Goal: Understand process/instructions: Learn about a topic

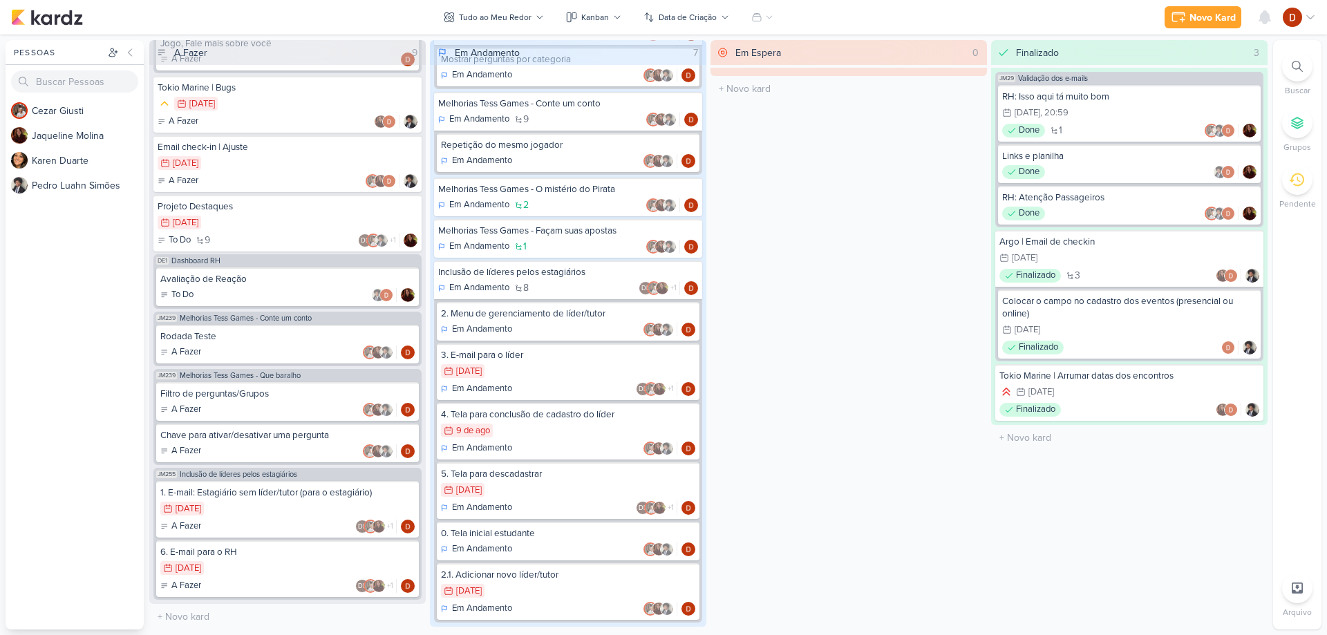
scroll to position [252, 0]
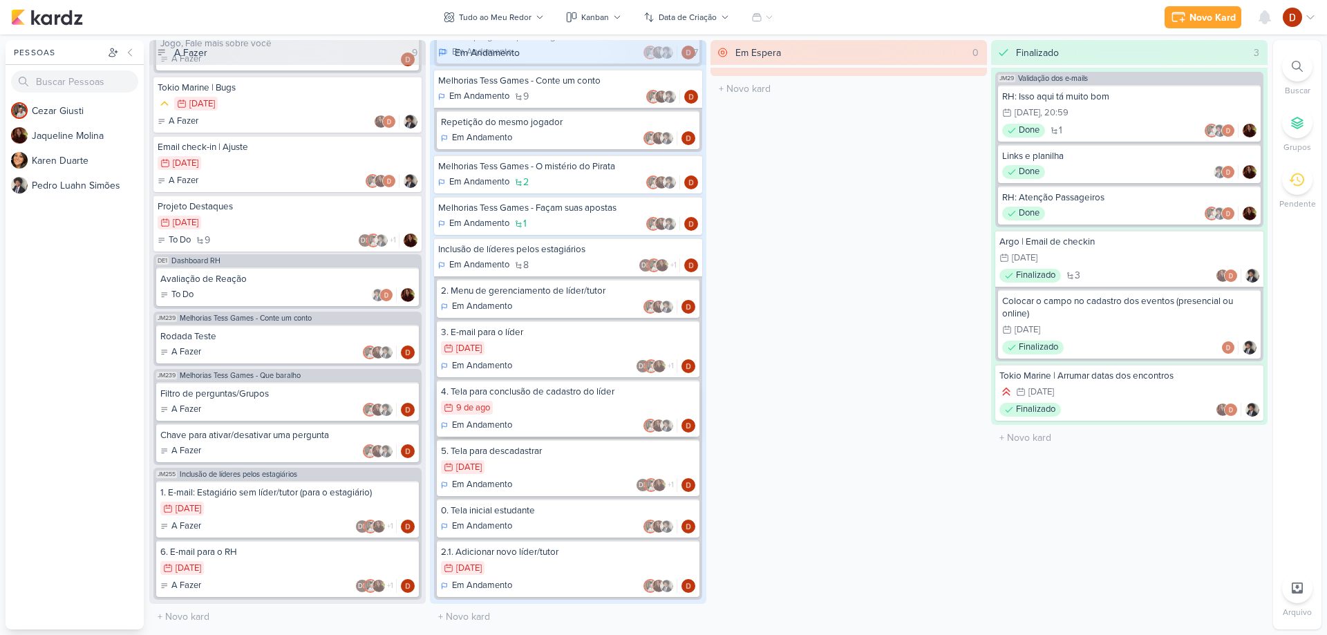
click at [549, 394] on div "4. Tela para conclusão de cadastro do líder" at bounding box center [568, 392] width 254 height 12
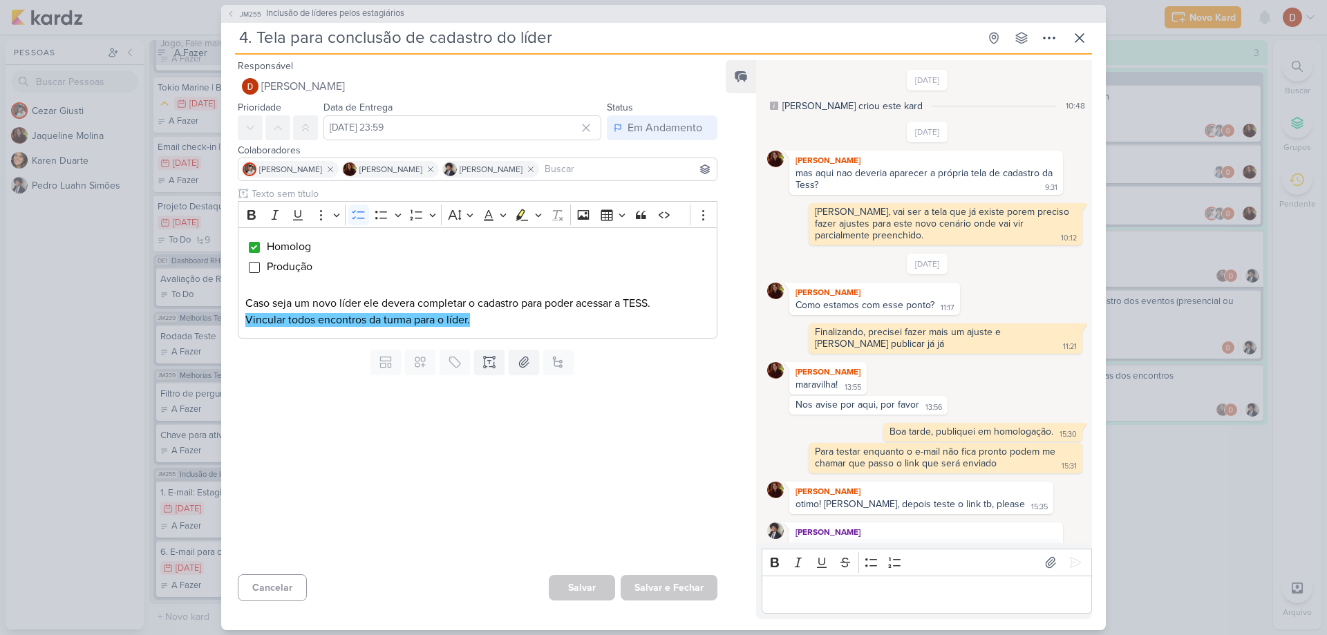
scroll to position [440, 0]
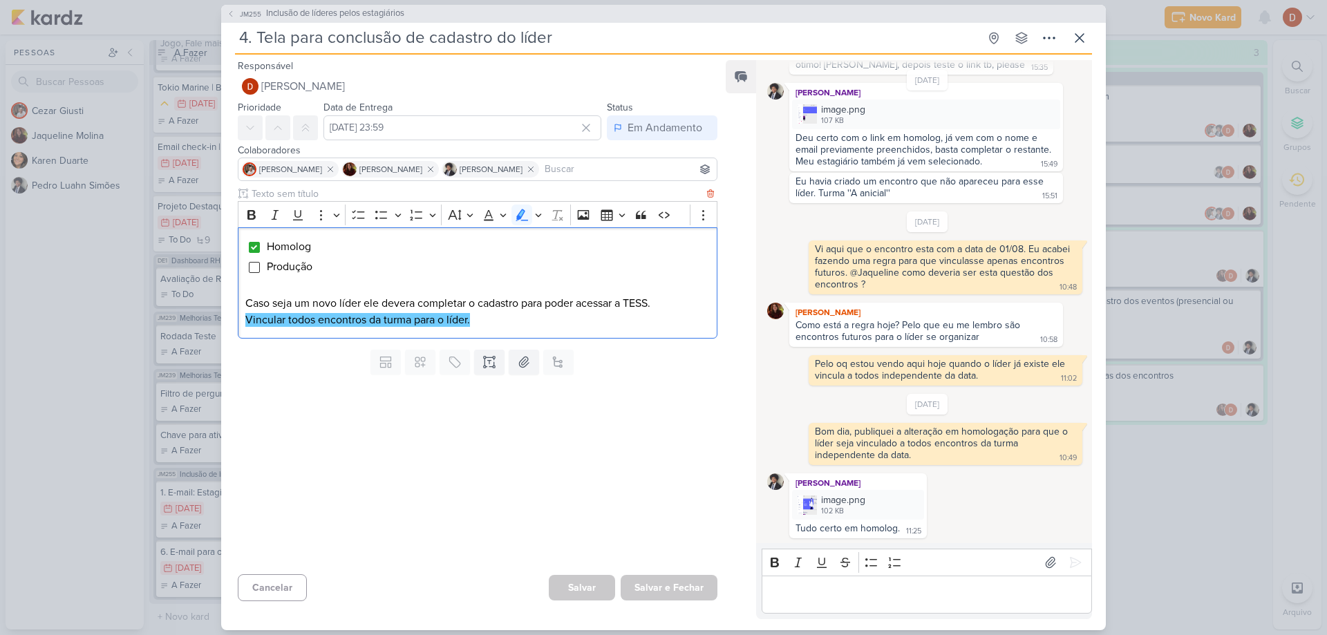
click at [347, 320] on mark "Vincular todos encontros da turma para o líder." at bounding box center [357, 320] width 225 height 14
click at [236, 8] on button "JM255 Inclusão de líderes pelos estagiários" at bounding box center [316, 14] width 178 height 14
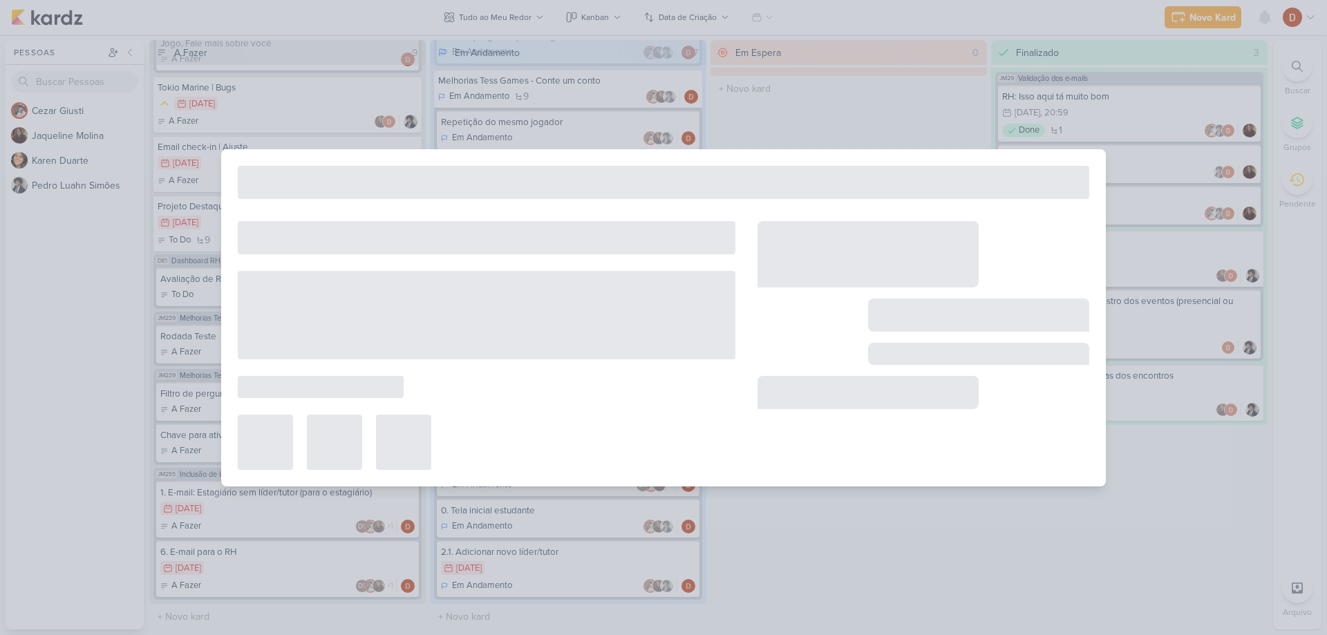
type input "Inclusão de líderes pelos estagiários"
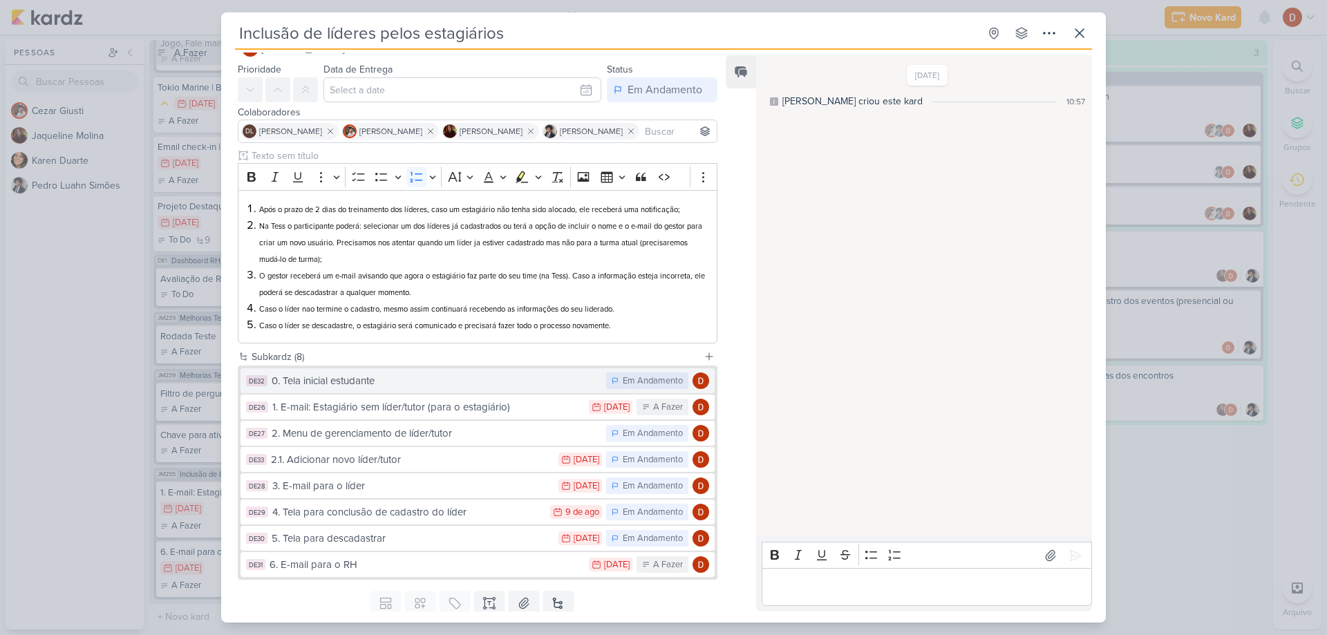
scroll to position [69, 0]
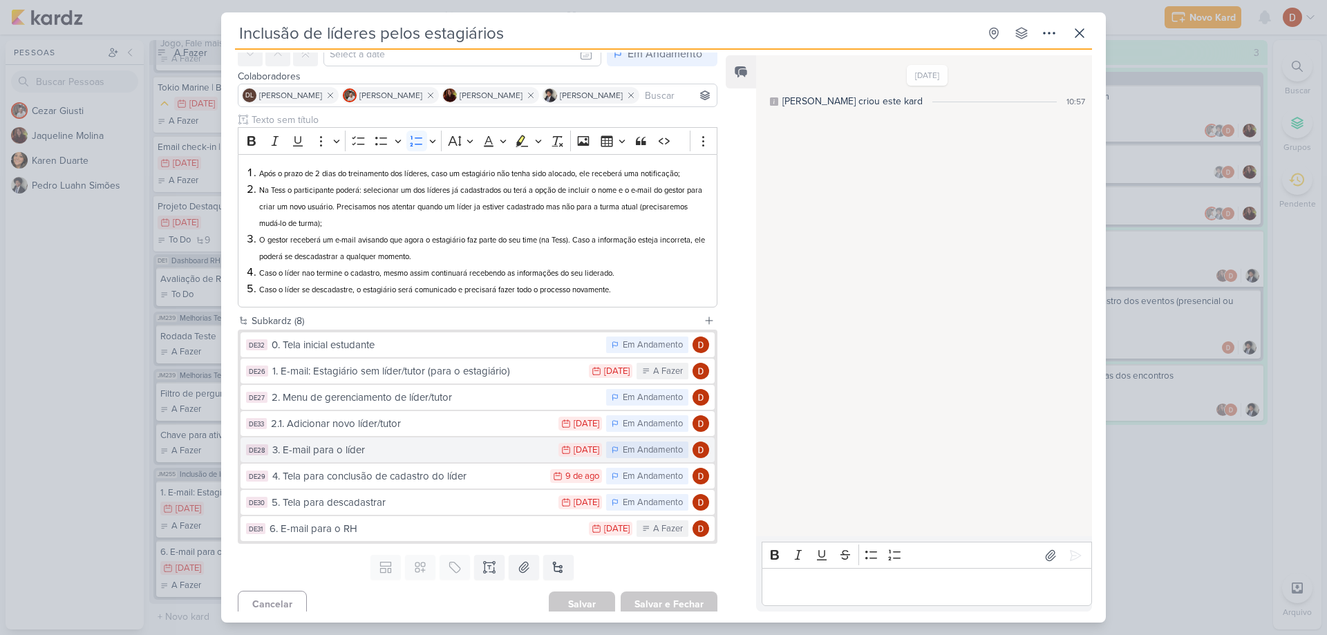
click at [335, 451] on div "3. E-mail para o líder" at bounding box center [411, 450] width 279 height 16
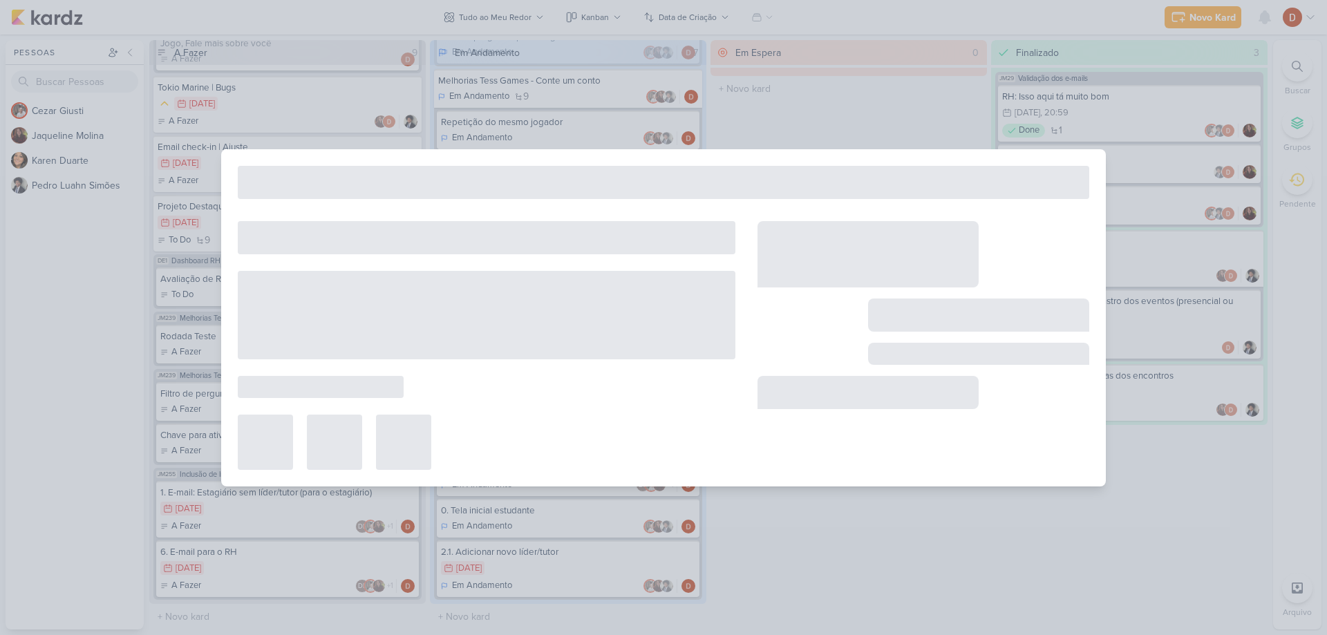
type input "3. E-mail para o líder"
type input "[DATE] 23:59"
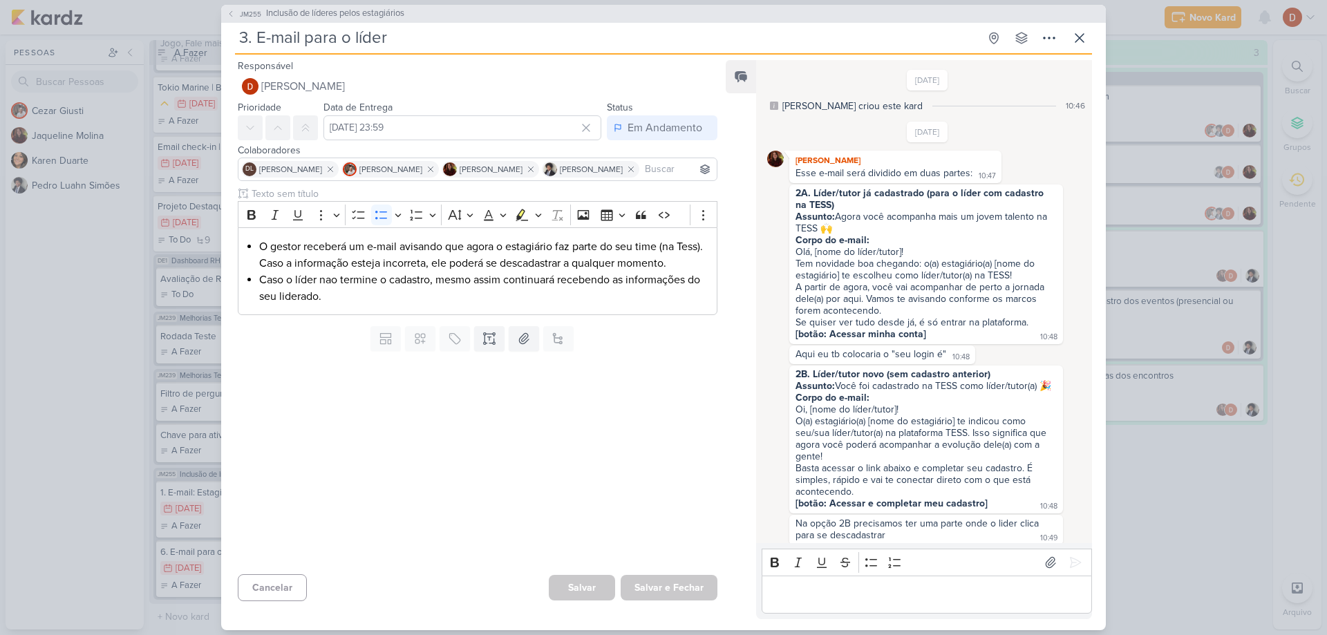
scroll to position [404, 0]
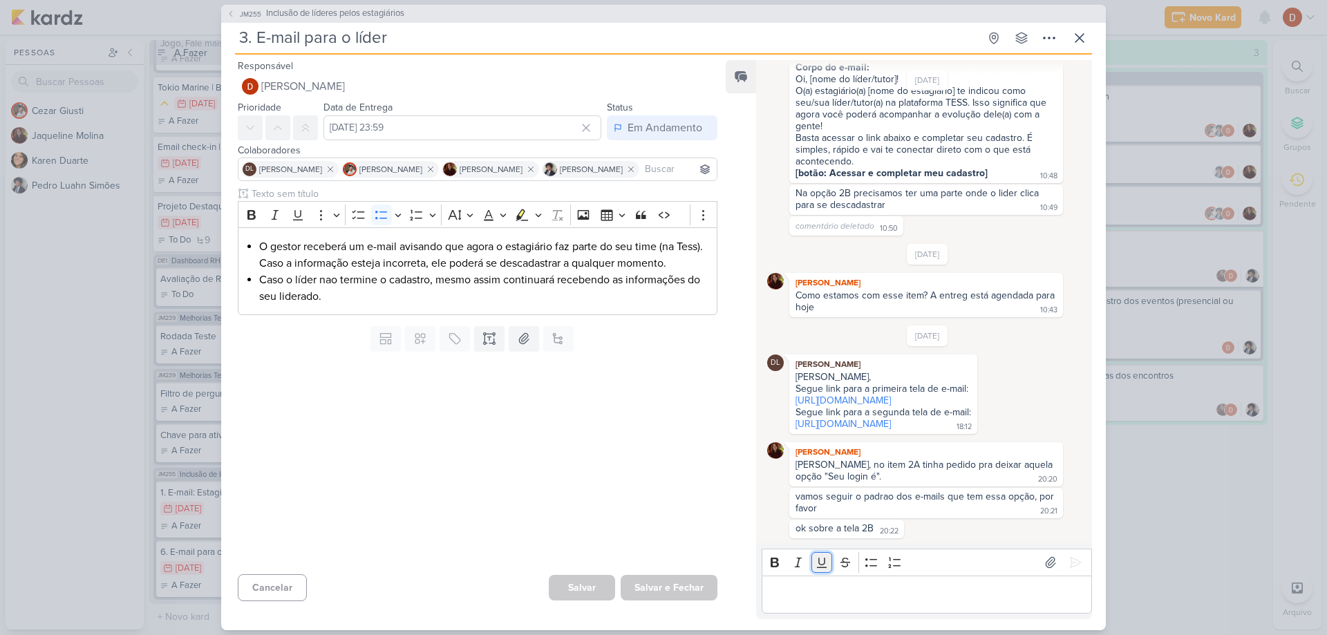
click at [816, 570] on button "Underline" at bounding box center [821, 562] width 21 height 21
click at [816, 560] on icon "Editor toolbar" at bounding box center [822, 563] width 14 height 14
click at [815, 594] on p "Editor editing area: main" at bounding box center [927, 594] width 316 height 17
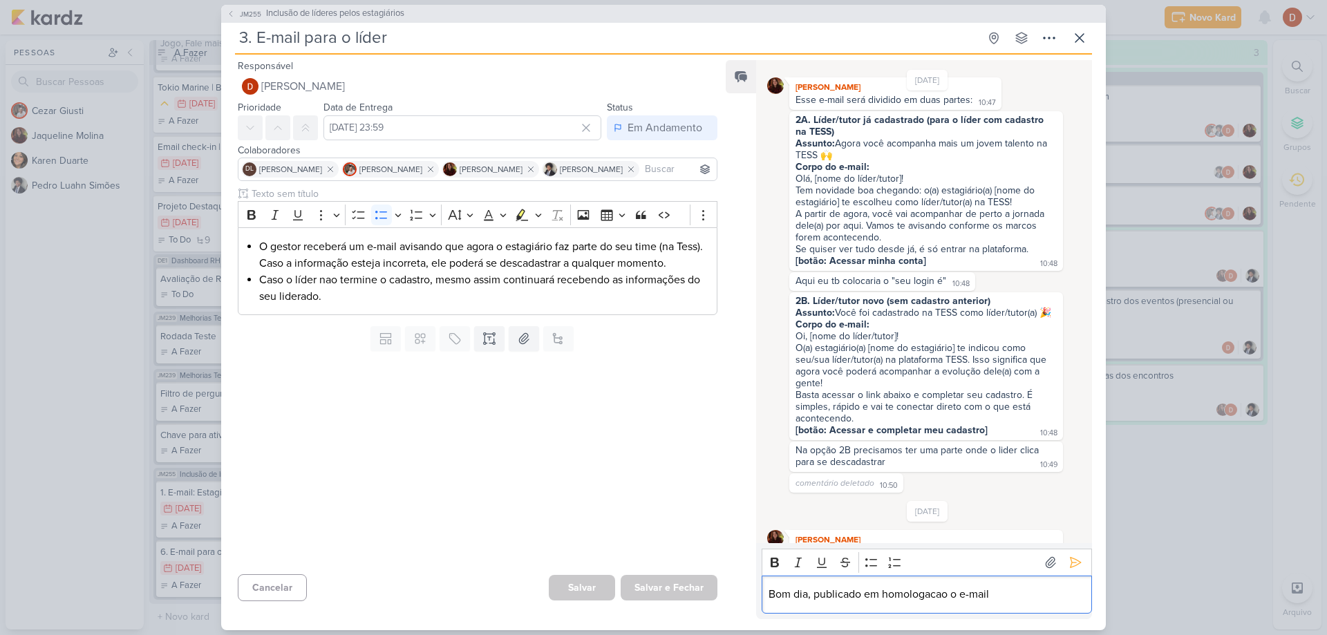
scroll to position [58, 0]
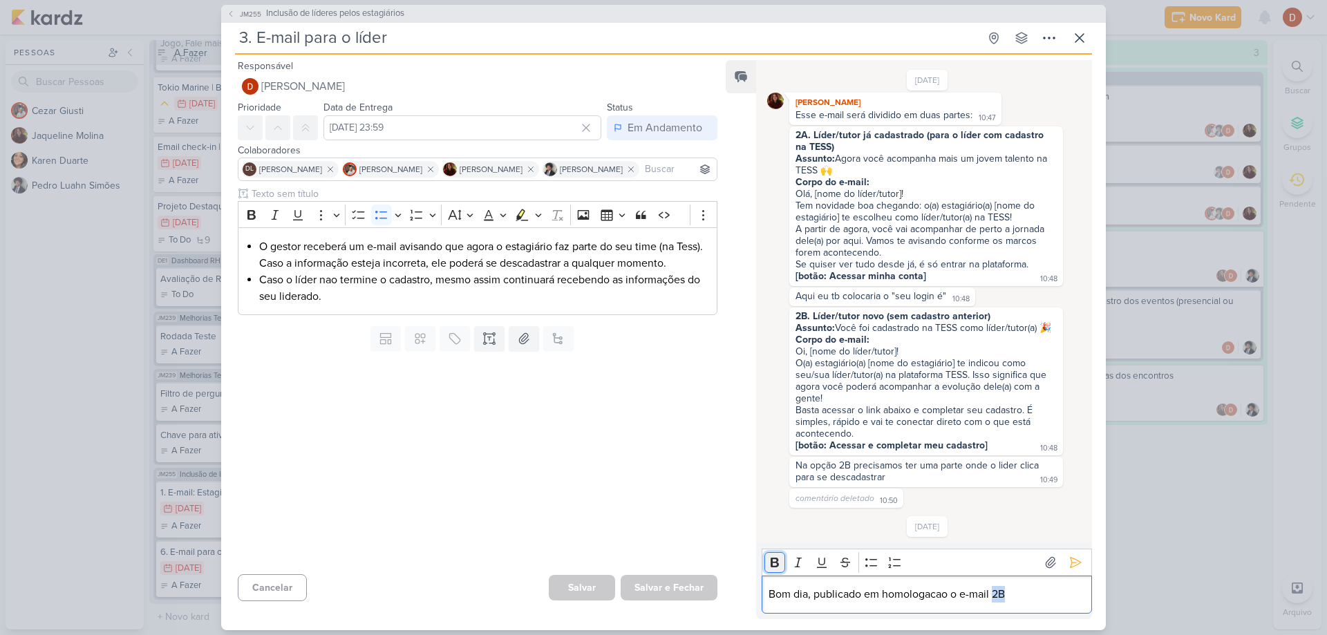
click at [770, 558] on icon "Editor toolbar" at bounding box center [775, 563] width 14 height 14
click at [771, 558] on icon "Editor toolbar" at bounding box center [775, 563] width 14 height 14
click at [1075, 601] on p "Bom dia, publicado em homologação o e-mail 2B ." at bounding box center [927, 594] width 316 height 17
click at [1080, 562] on button at bounding box center [1075, 563] width 22 height 22
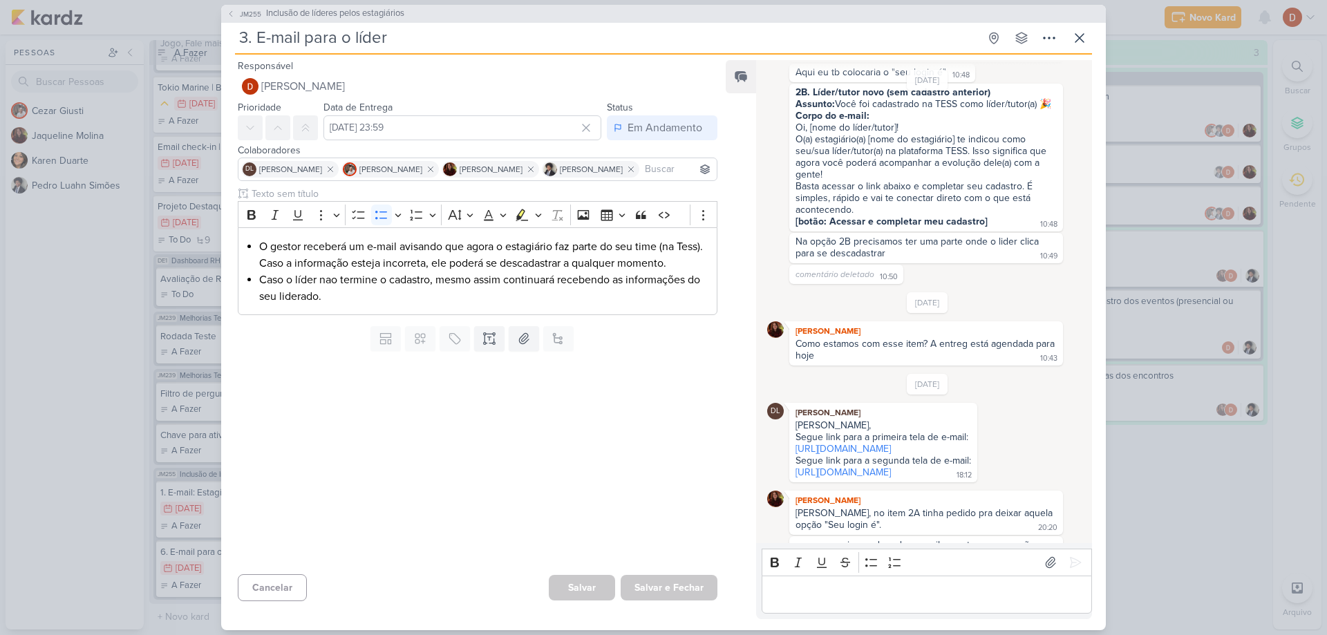
scroll to position [460, 0]
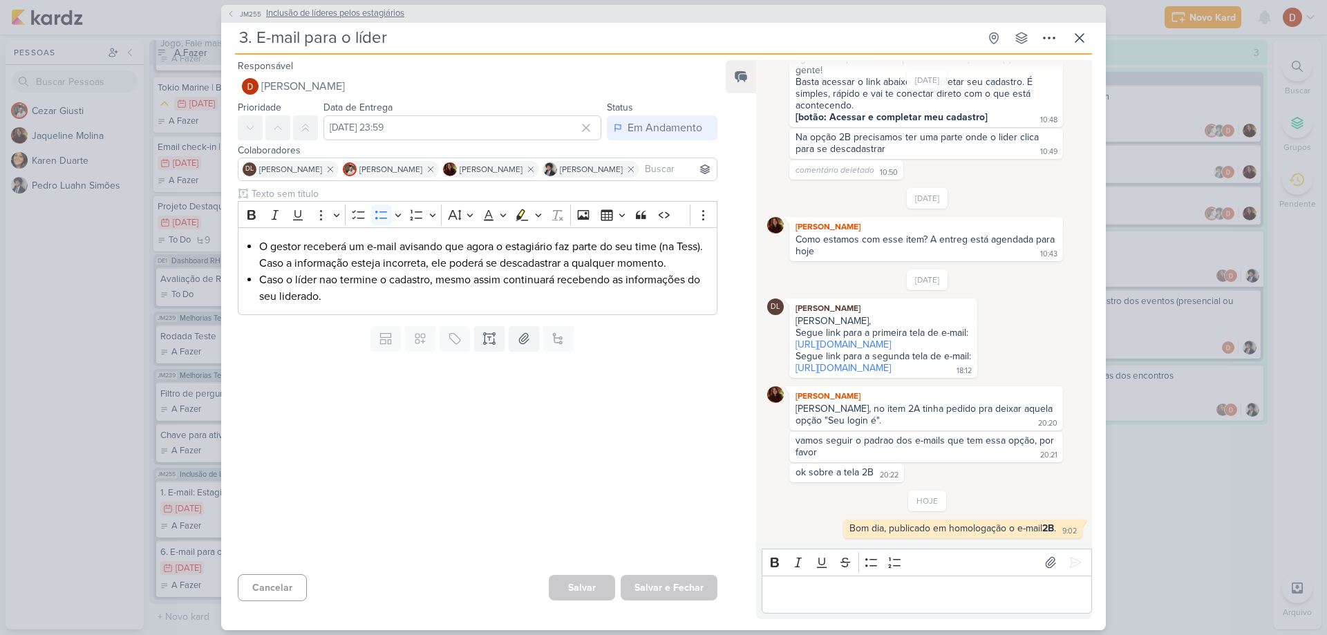
click at [238, 17] on span "JM255" at bounding box center [251, 14] width 26 height 10
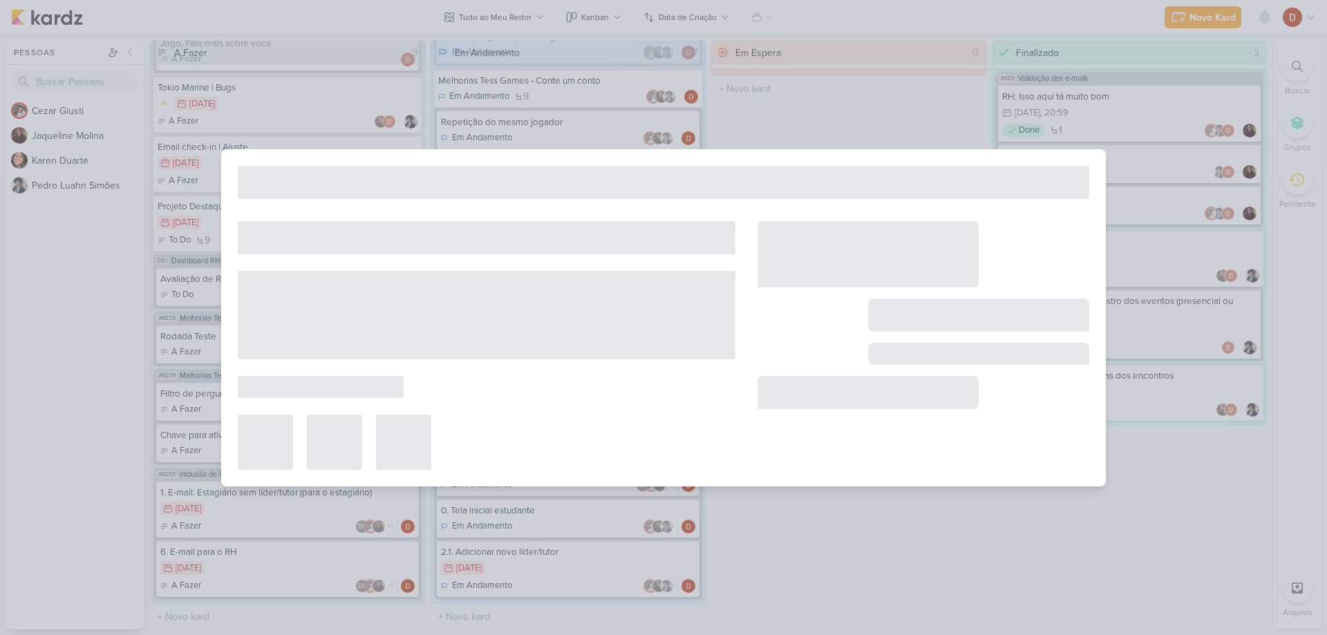
type input "Inclusão de líderes pelos estagiários"
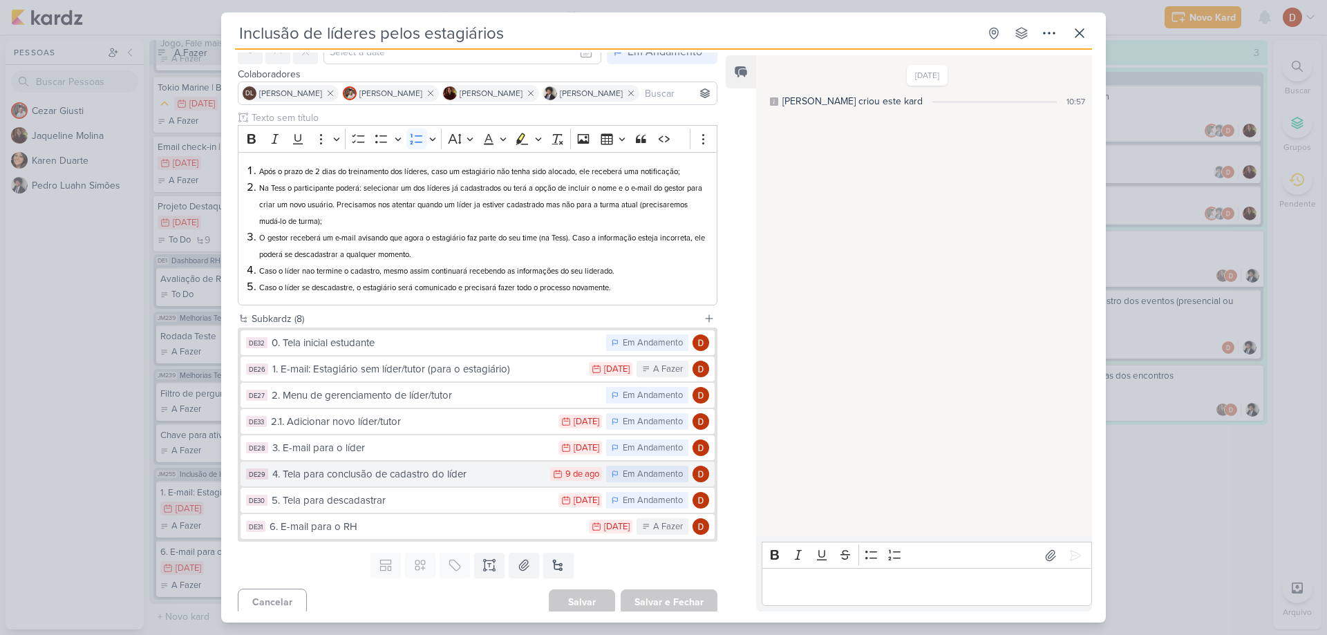
scroll to position [78, 0]
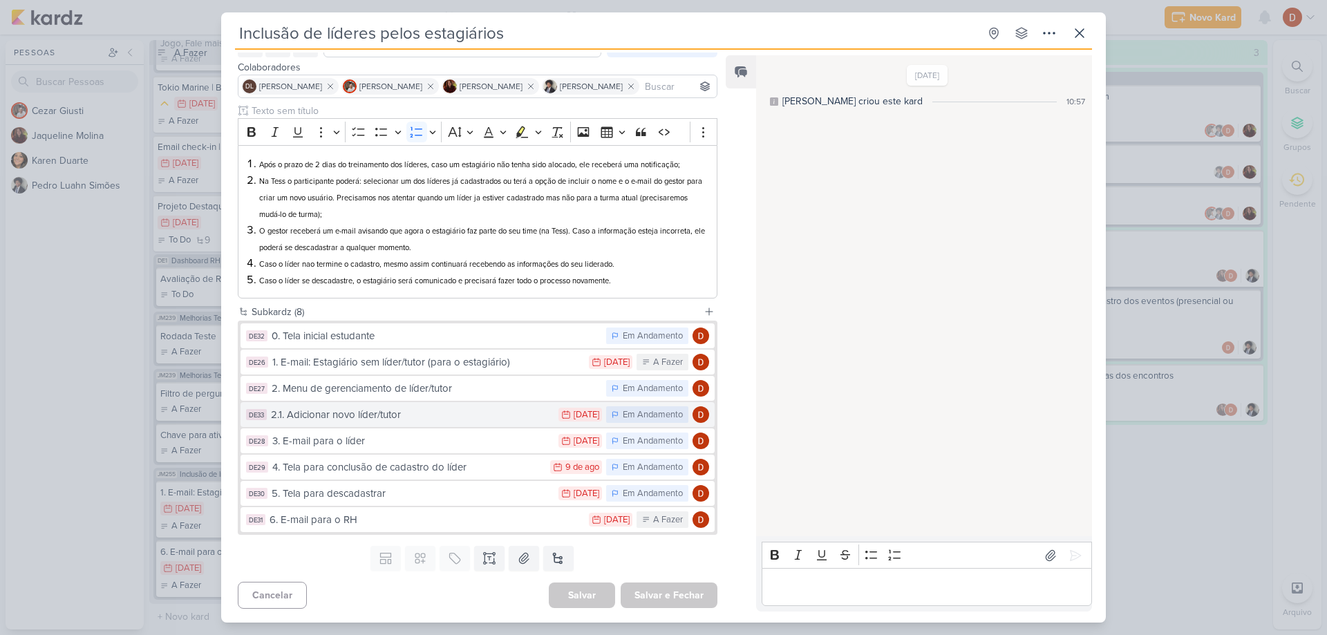
click at [371, 425] on button "DE33 2.1. Adicionar novo líder/tutor 7/8 [DATE] Em Andamento" at bounding box center [478, 414] width 474 height 25
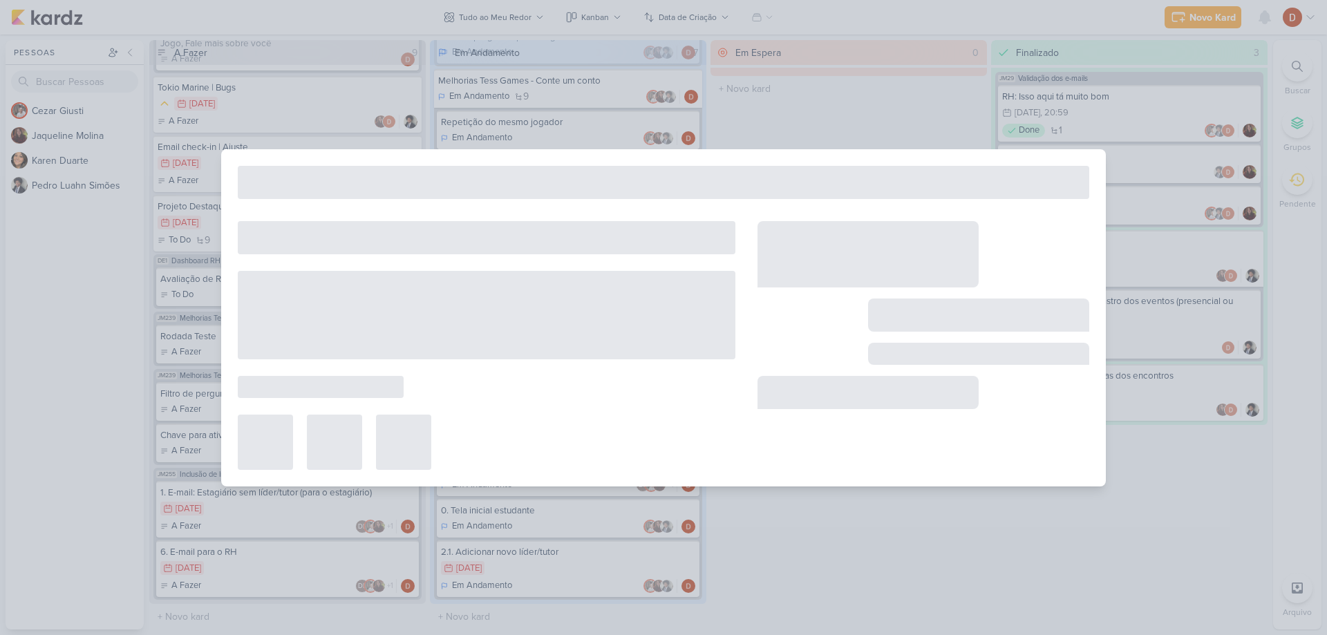
type input "2.1. Adicionar novo líder/tutor"
type input "[DATE] 23:59"
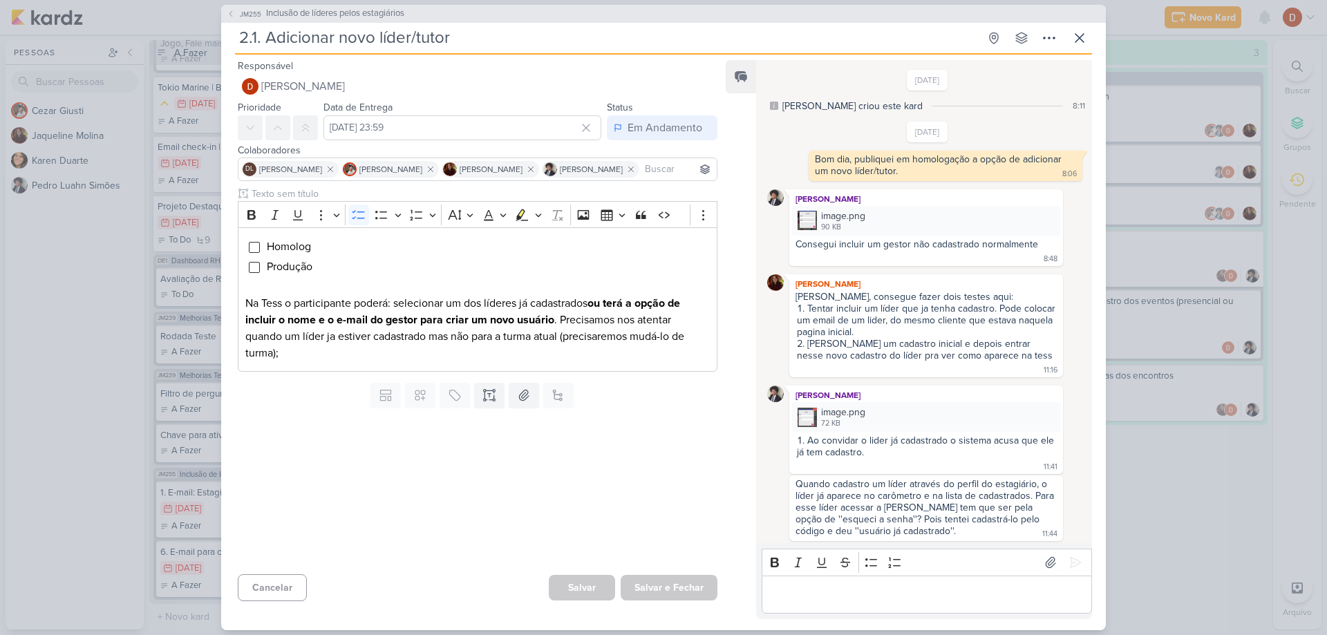
scroll to position [433, 0]
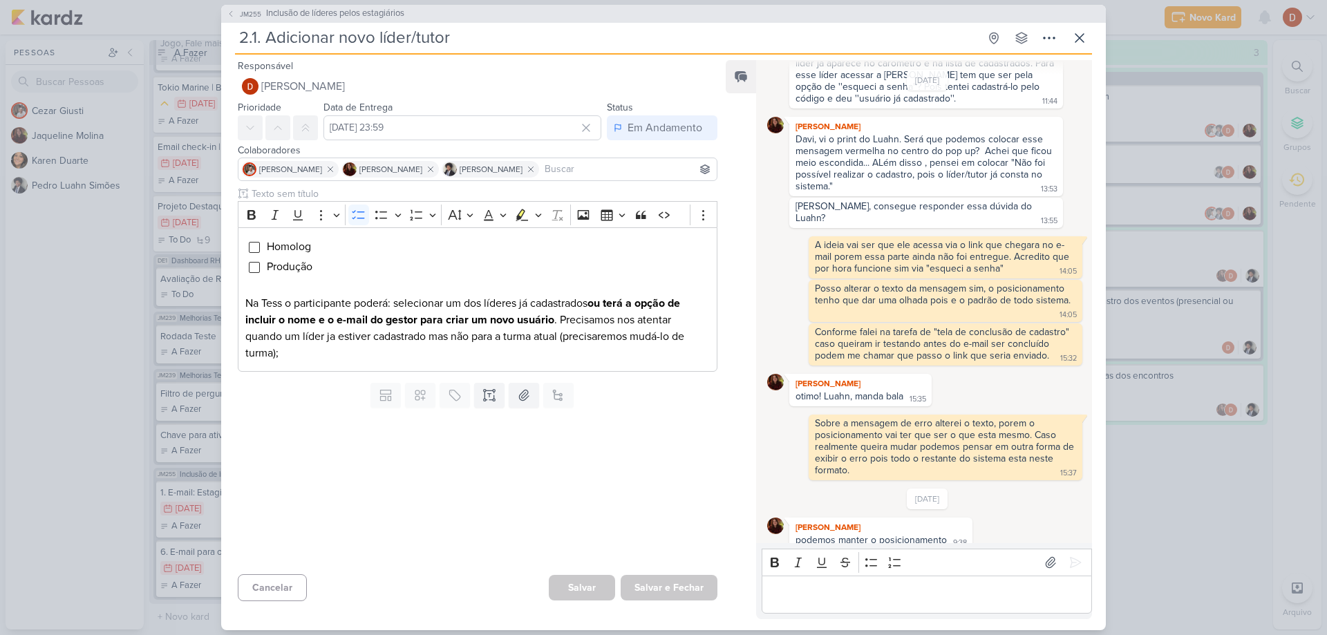
click at [825, 583] on div "Editor editing area: main" at bounding box center [927, 595] width 330 height 38
click at [234, 16] on icon at bounding box center [231, 14] width 8 height 8
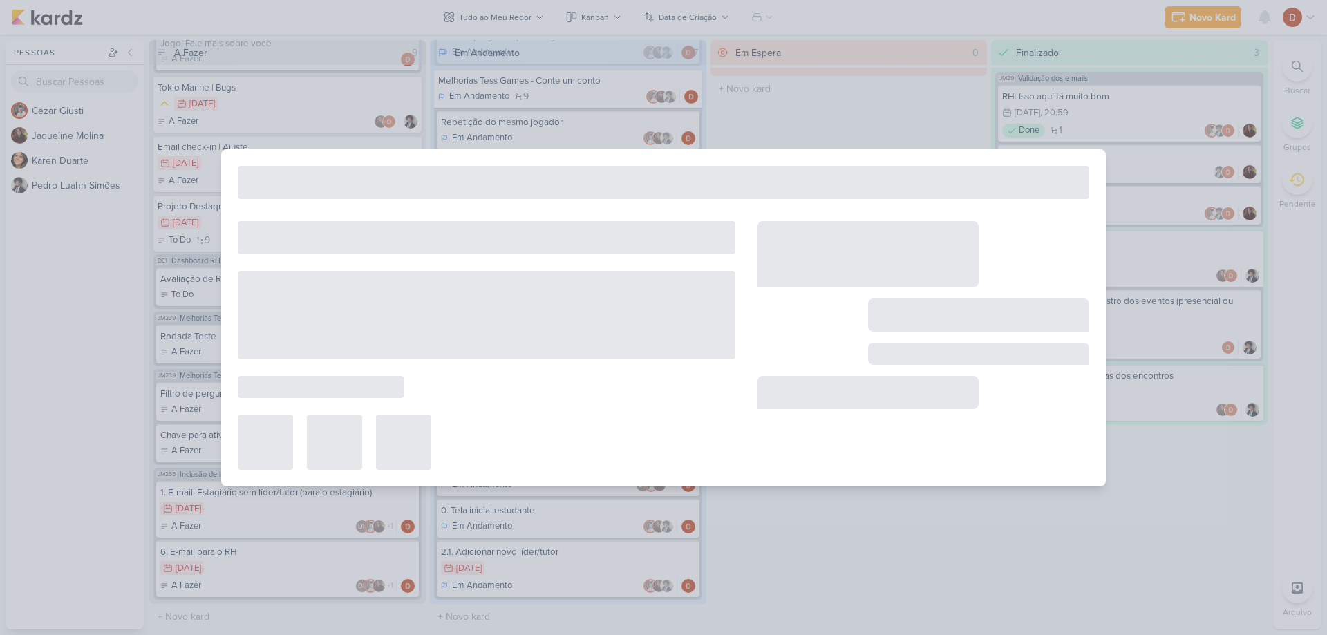
type input "Inclusão de líderes pelos estagiários"
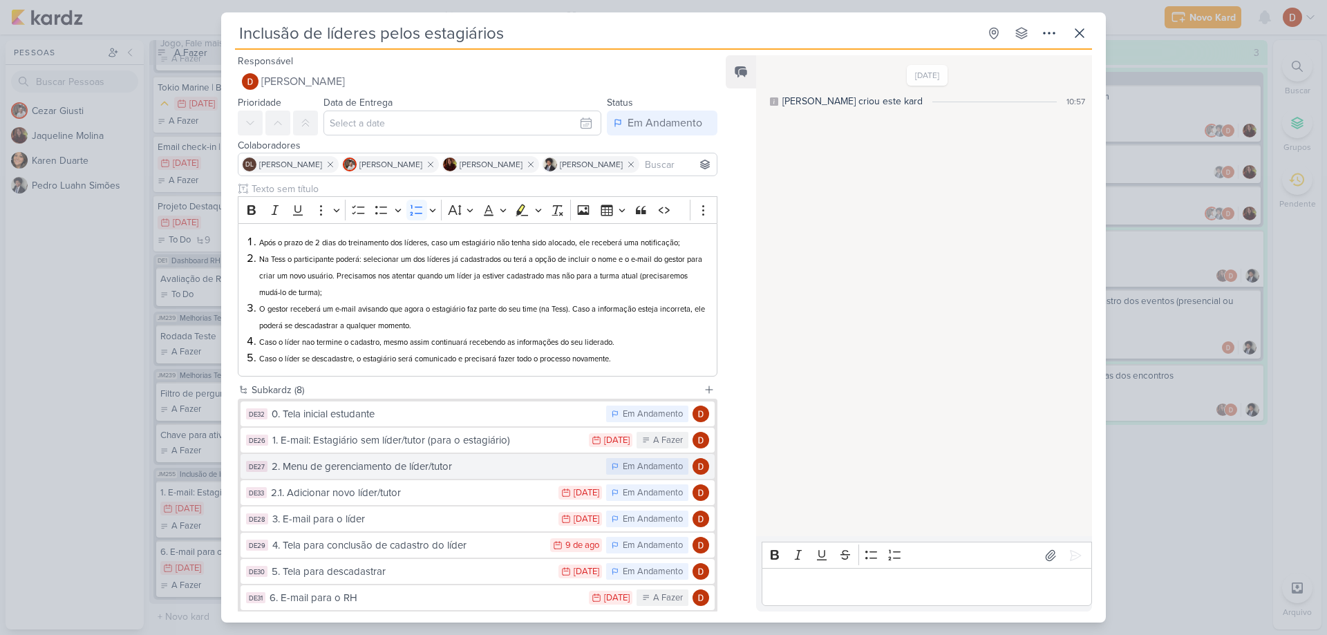
click at [340, 469] on div "2. Menu de gerenciamento de líder/tutor" at bounding box center [436, 467] width 328 height 16
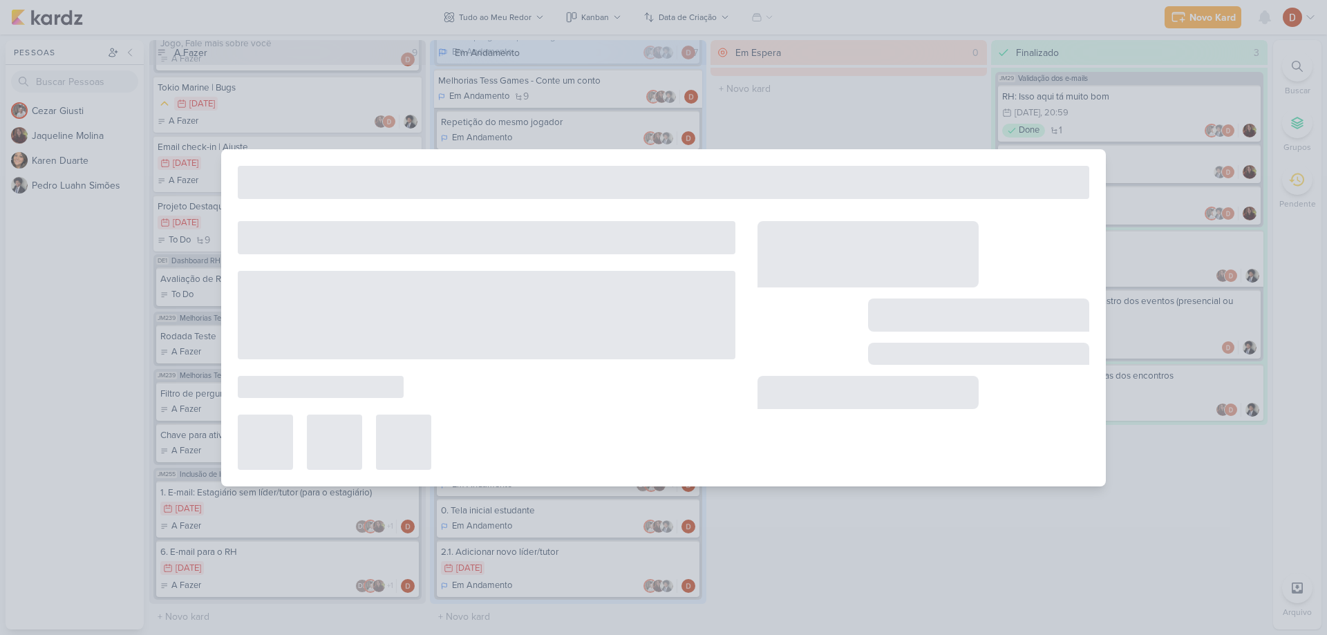
type input "2. Menu de gerenciamento de líder/tutor"
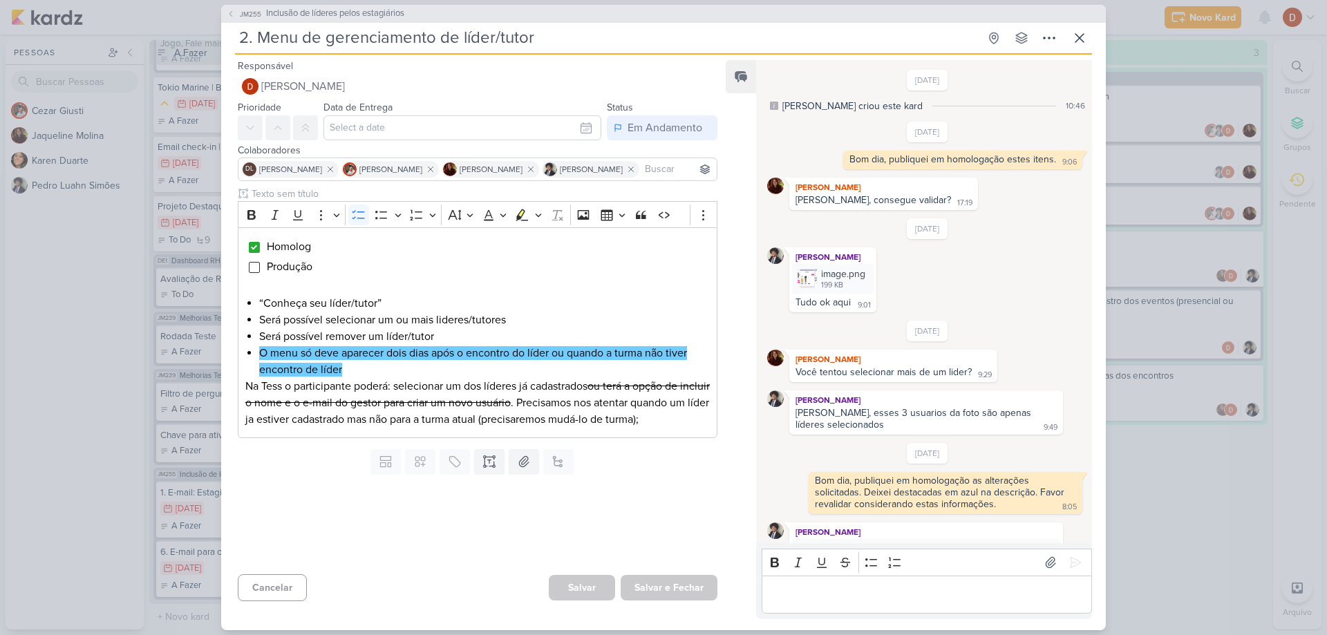
scroll to position [61, 0]
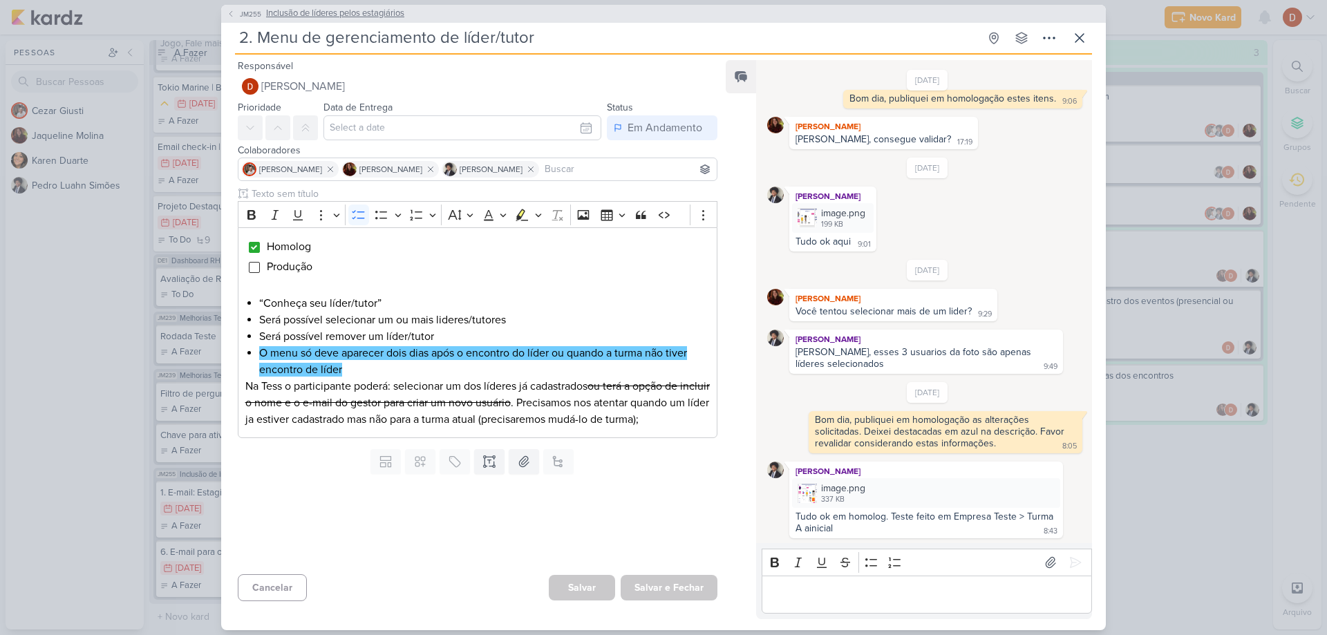
click at [237, 10] on button "JM255 Inclusão de líderes pelos estagiários" at bounding box center [316, 14] width 178 height 14
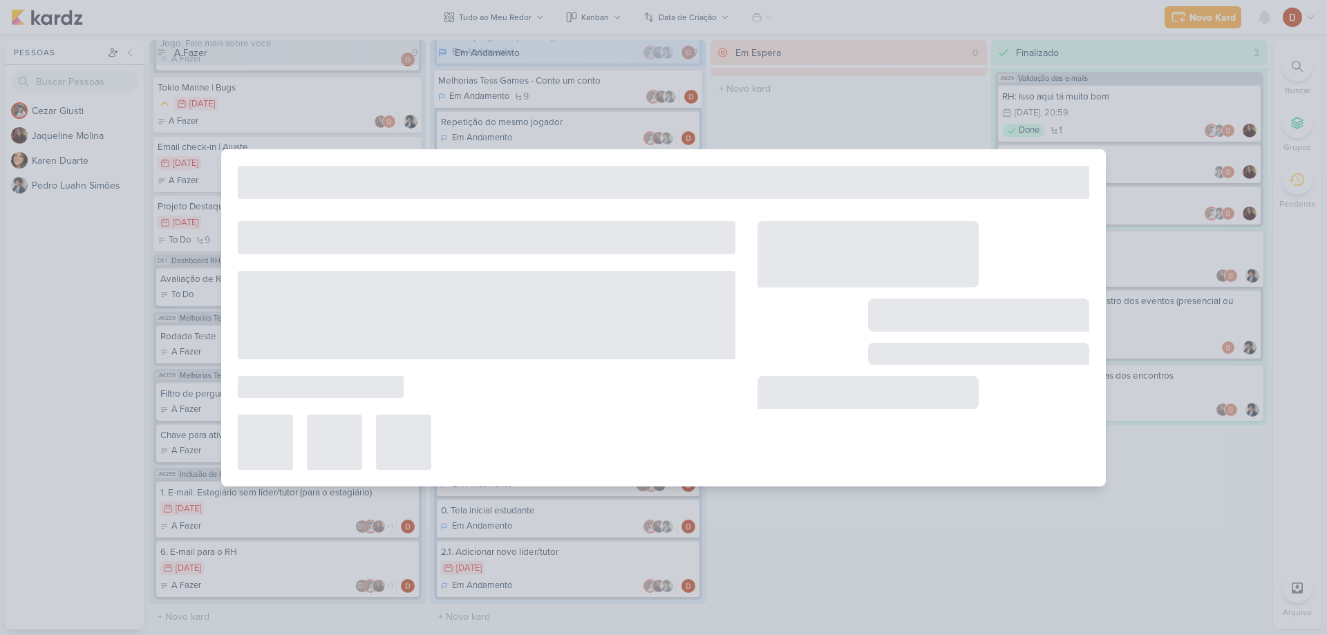
type input "Inclusão de líderes pelos estagiários"
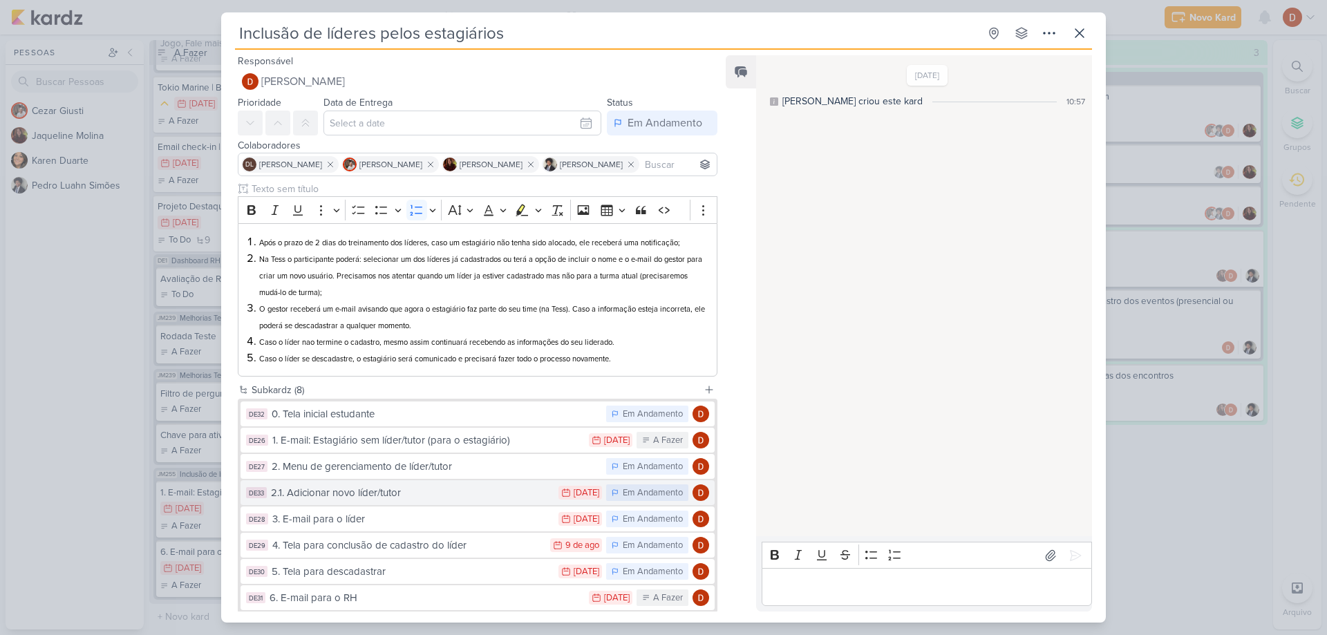
click at [385, 497] on div "2.1. Adicionar novo líder/tutor" at bounding box center [411, 493] width 281 height 16
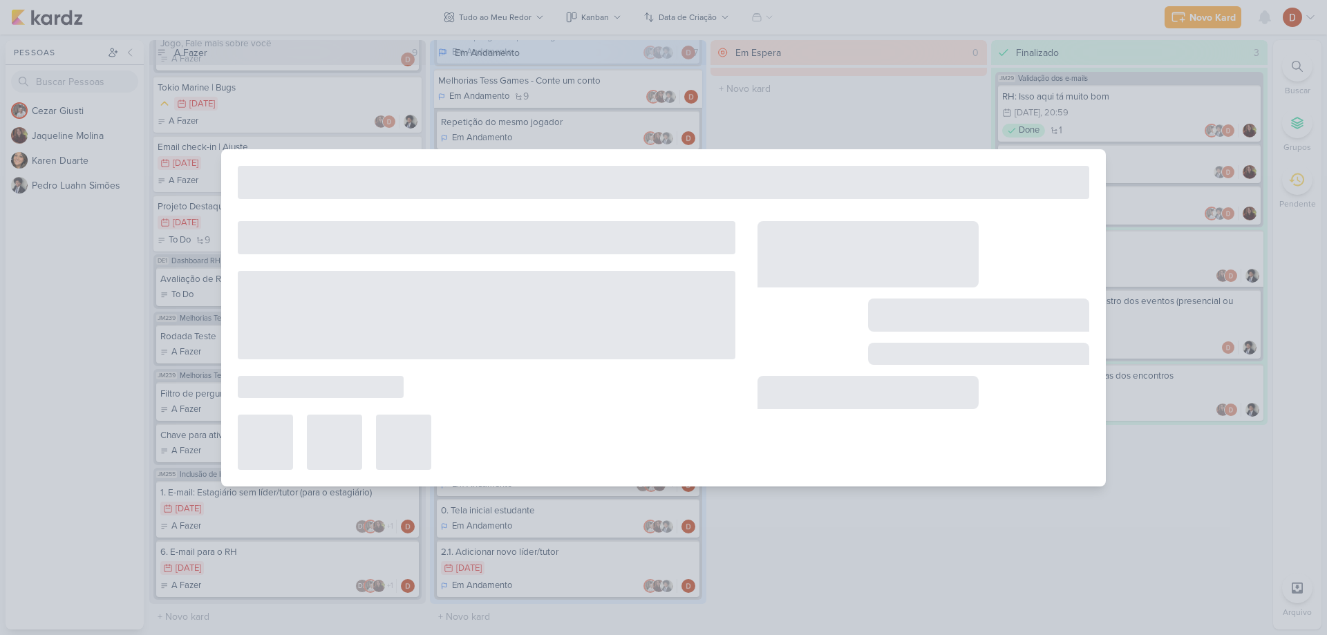
type input "2.1. Adicionar novo líder/tutor"
type input "[DATE] 23:59"
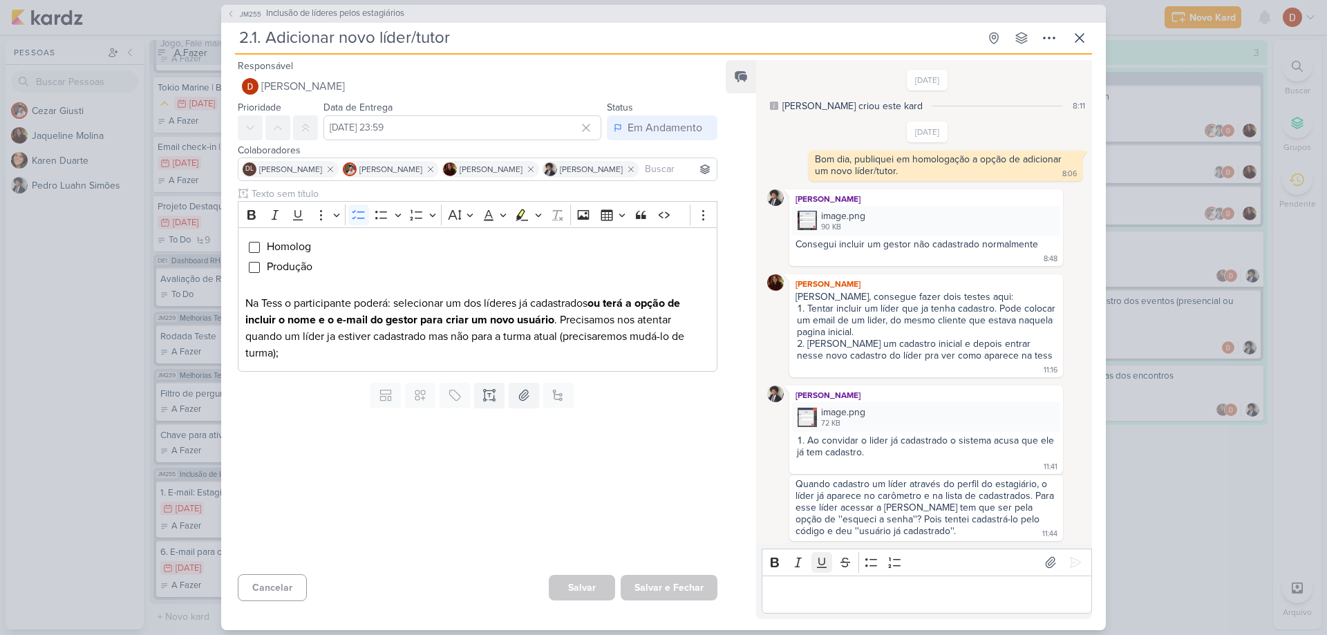
scroll to position [433, 0]
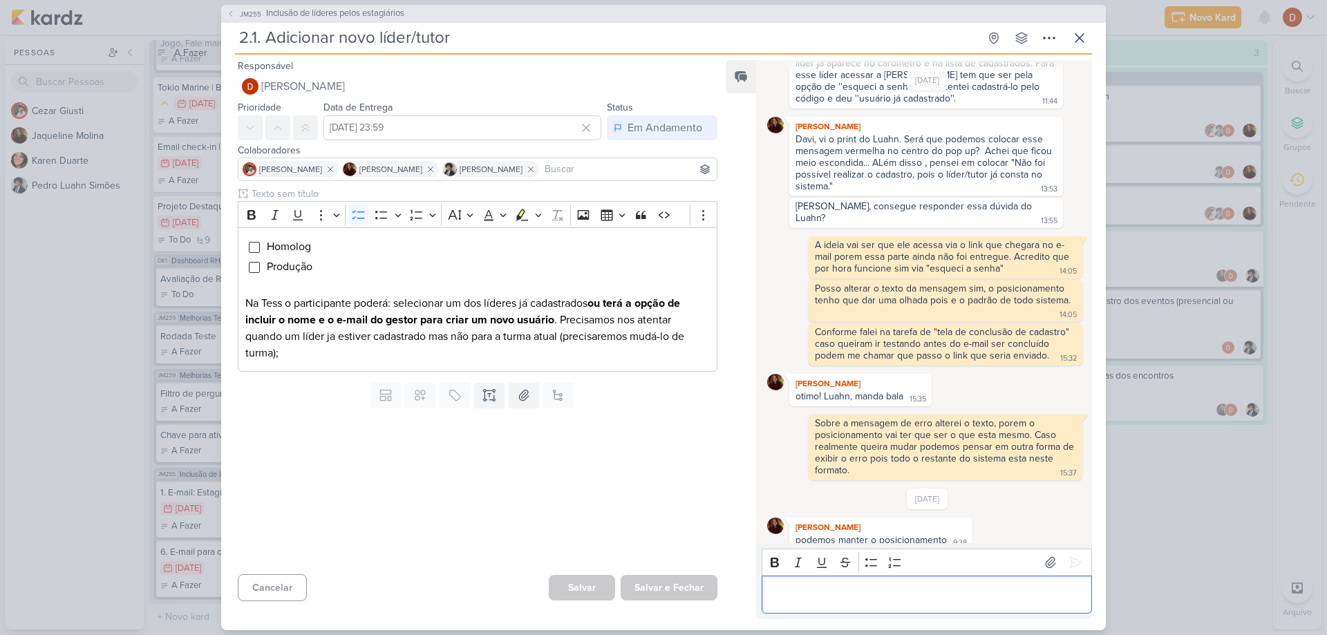
click at [822, 584] on div "Editor editing area: main" at bounding box center [927, 595] width 330 height 38
click at [1072, 592] on p "Bom dia, favor revalidar o fluxo de adicionar/selecionar líder," at bounding box center [927, 594] width 316 height 17
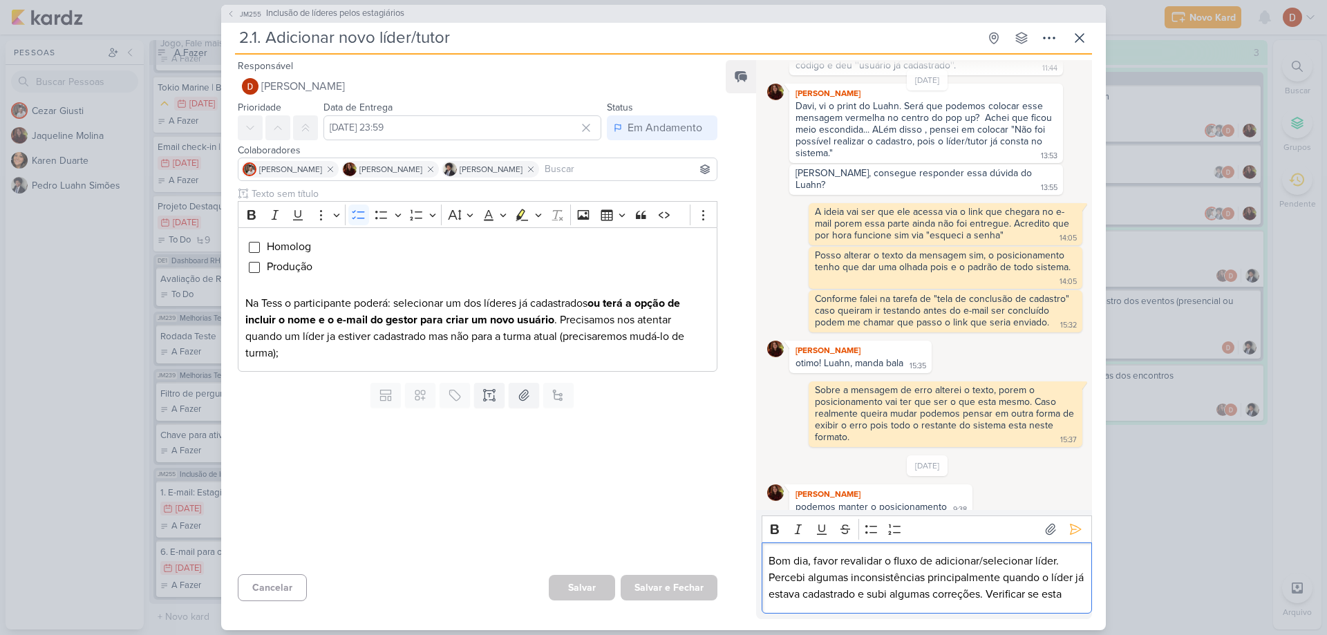
scroll to position [482, 0]
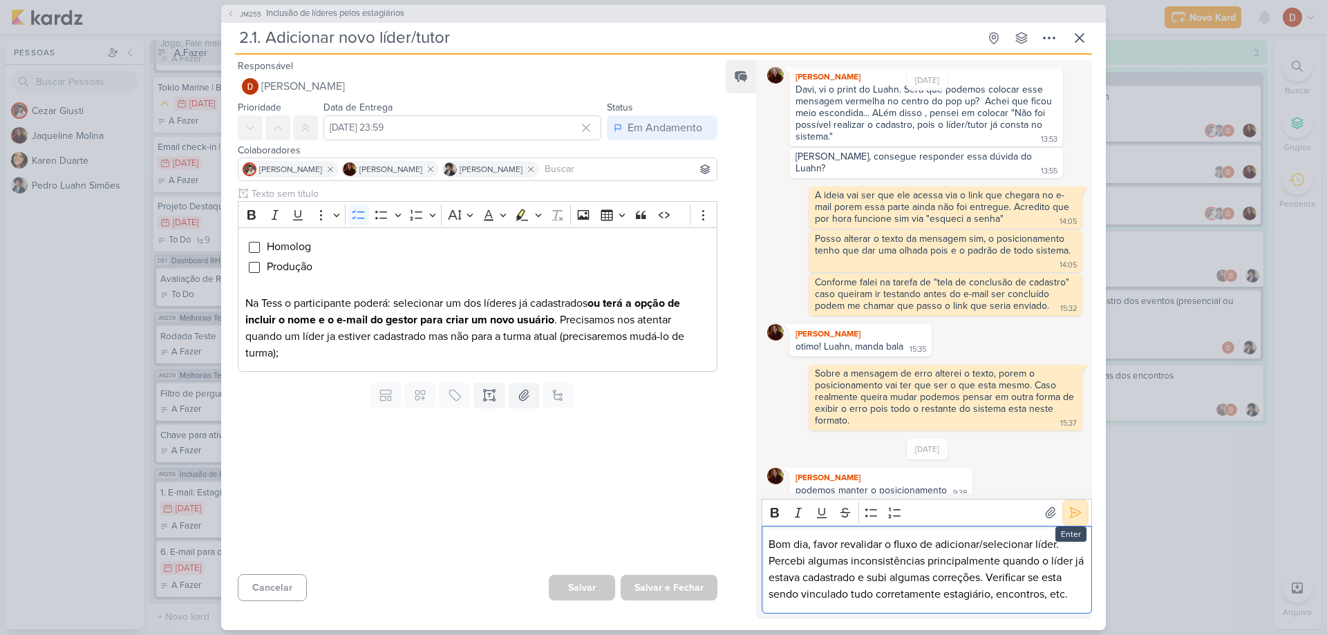
click at [1069, 513] on icon at bounding box center [1076, 513] width 14 height 14
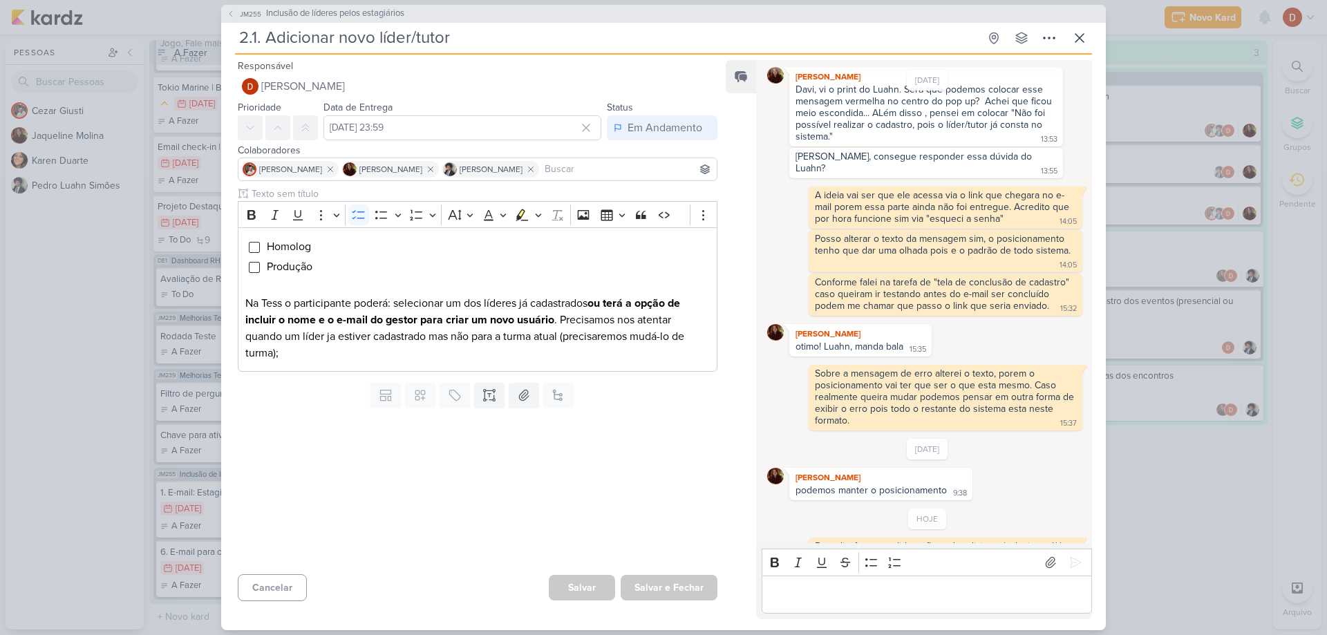
scroll to position [536, 0]
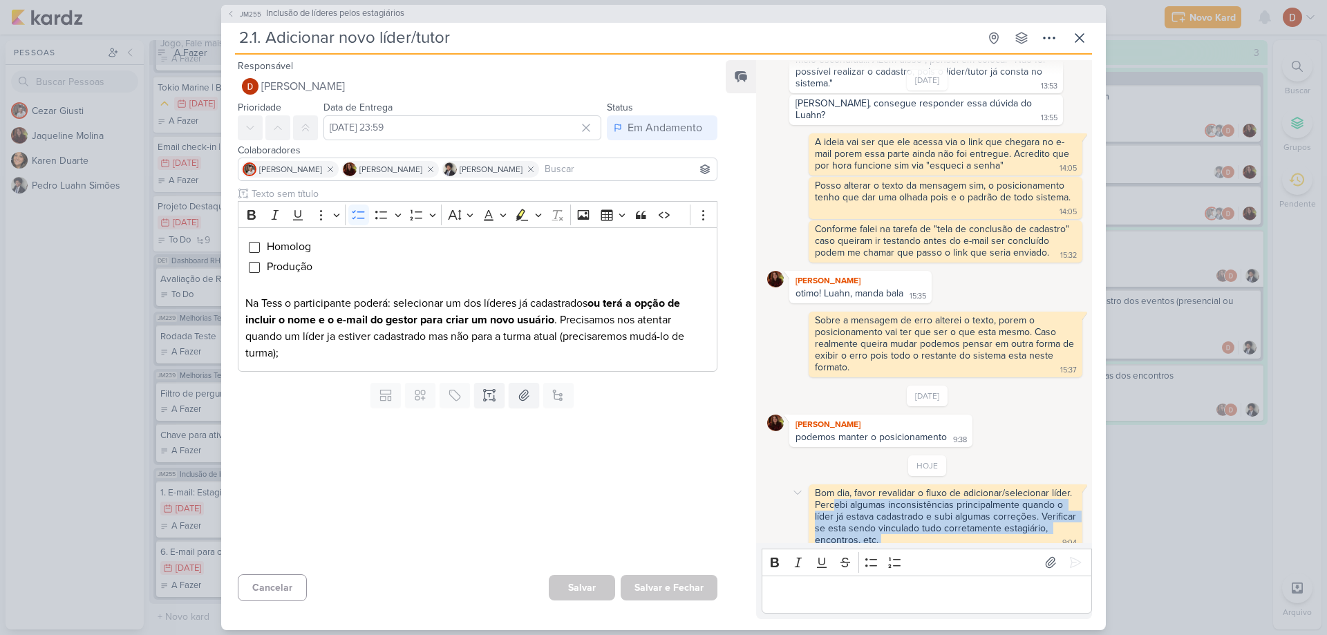
drag, startPoint x: 931, startPoint y: 532, endPoint x: 831, endPoint y: 493, distance: 107.0
click at [831, 493] on div "Bom dia, favor revalidar o fluxo de adicionar/selecionar líder. Percebi algumas…" at bounding box center [945, 517] width 268 height 60
click at [824, 487] on div "Bom dia, favor revalidar o fluxo de adicionar/selecionar líder. Percebi algumas…" at bounding box center [947, 516] width 264 height 59
drag, startPoint x: 910, startPoint y: 502, endPoint x: 925, endPoint y: 507, distance: 16.2
click at [925, 507] on div "Bom dia, favor revalidar o fluxo de adicionar/selecionar líder. Percebi algumas…" at bounding box center [947, 516] width 264 height 59
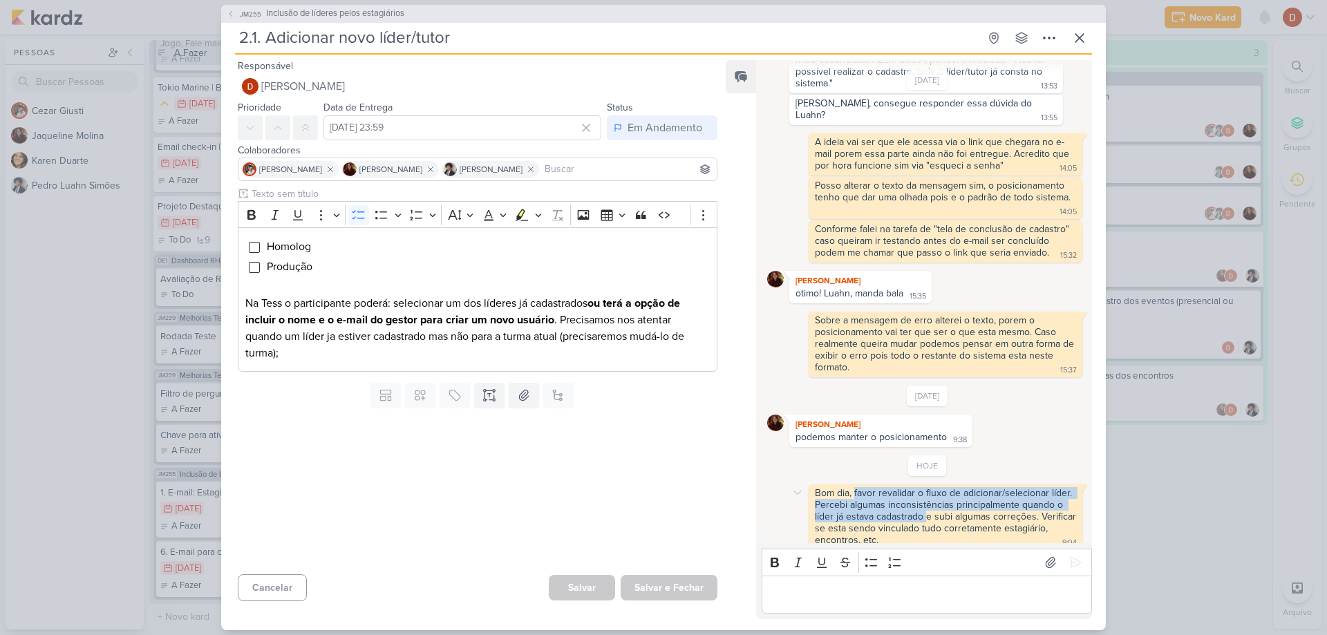
click at [925, 507] on div "Bom dia, favor revalidar o fluxo de adicionar/selecionar líder. Percebi algumas…" at bounding box center [947, 516] width 264 height 59
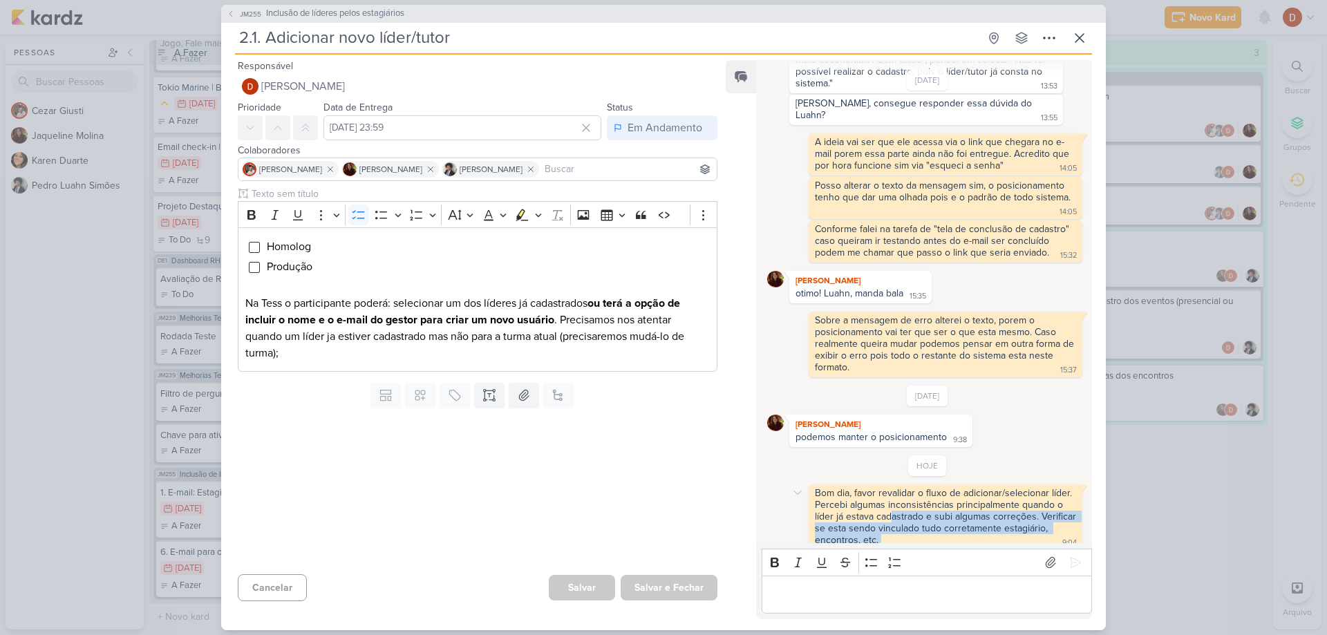
drag, startPoint x: 926, startPoint y: 529, endPoint x: 892, endPoint y: 509, distance: 39.4
click at [892, 509] on div "Bom dia, favor revalidar o fluxo de adicionar/selecionar líder. Percebi algumas…" at bounding box center [945, 517] width 268 height 60
click at [892, 509] on div "Bom dia, favor revalidar o fluxo de adicionar/selecionar líder. Percebi algumas…" at bounding box center [947, 516] width 264 height 59
drag, startPoint x: 892, startPoint y: 479, endPoint x: 905, endPoint y: 513, distance: 36.3
click at [905, 513] on div "Bom dia, favor revalidar o fluxo de adicionar/selecionar líder. Percebi algumas…" at bounding box center [947, 516] width 264 height 59
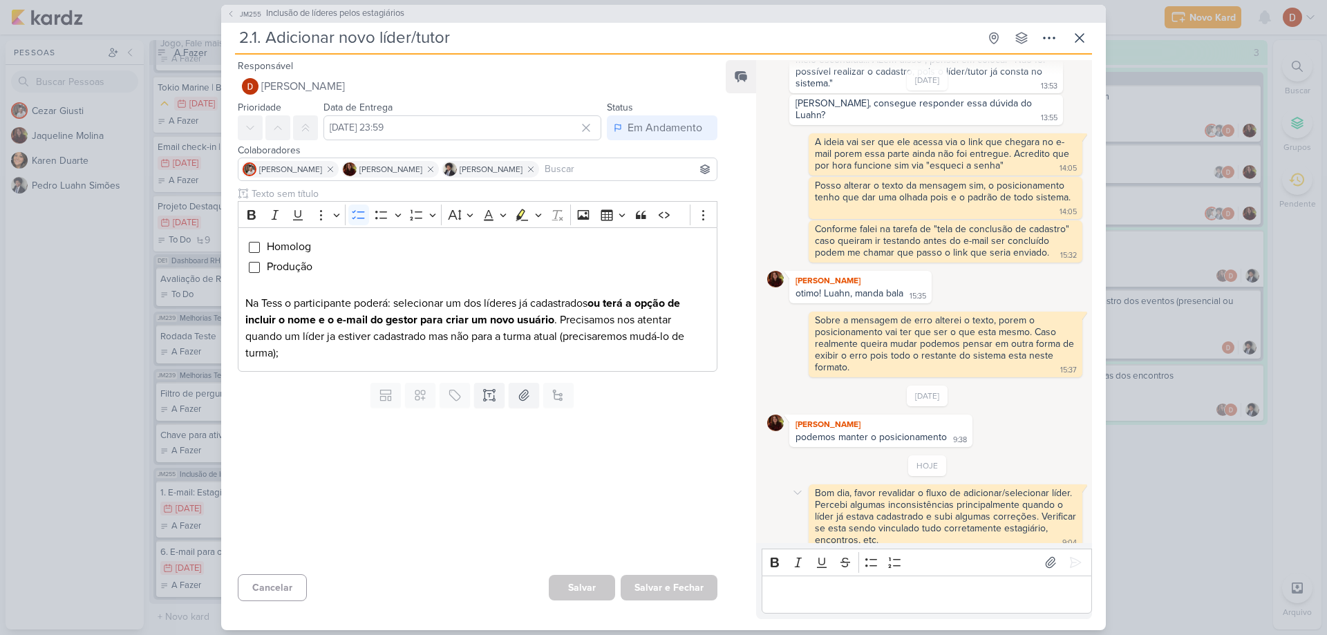
click at [931, 533] on div "Bom dia, favor revalidar o fluxo de adicionar/selecionar líder. Percebi algumas…" at bounding box center [945, 517] width 268 height 60
drag, startPoint x: 931, startPoint y: 533, endPoint x: 882, endPoint y: 489, distance: 66.1
click at [882, 489] on div "Bom dia, favor revalidar o fluxo de adicionar/selecionar líder. Percebi algumas…" at bounding box center [945, 517] width 268 height 60
click at [882, 489] on div "Bom dia, favor revalidar o fluxo de adicionar/selecionar líder. Percebi algumas…" at bounding box center [947, 516] width 264 height 59
drag, startPoint x: 890, startPoint y: 479, endPoint x: 928, endPoint y: 527, distance: 61.0
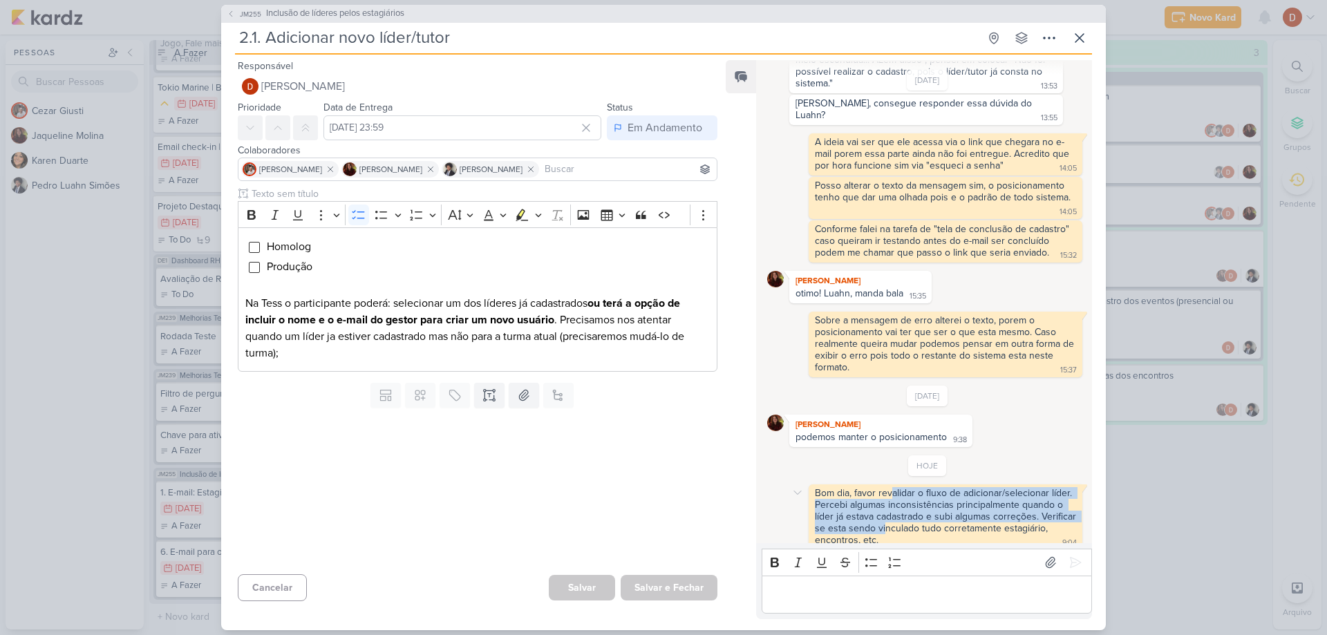
click at [922, 515] on div "Bom dia, favor revalidar o fluxo de adicionar/selecionar líder. Percebi algumas…" at bounding box center [947, 516] width 264 height 59
drag, startPoint x: 931, startPoint y: 523, endPoint x: 868, endPoint y: 480, distance: 75.7
click at [868, 487] on div "Bom dia, favor revalidar o fluxo de adicionar/selecionar líder. Percebi algumas…" at bounding box center [945, 517] width 268 height 60
click at [868, 487] on div "Bom dia, favor revalidar o fluxo de adicionar/selecionar líder. Percebi algumas…" at bounding box center [947, 516] width 264 height 59
click at [240, 15] on span "JM255" at bounding box center [251, 14] width 26 height 10
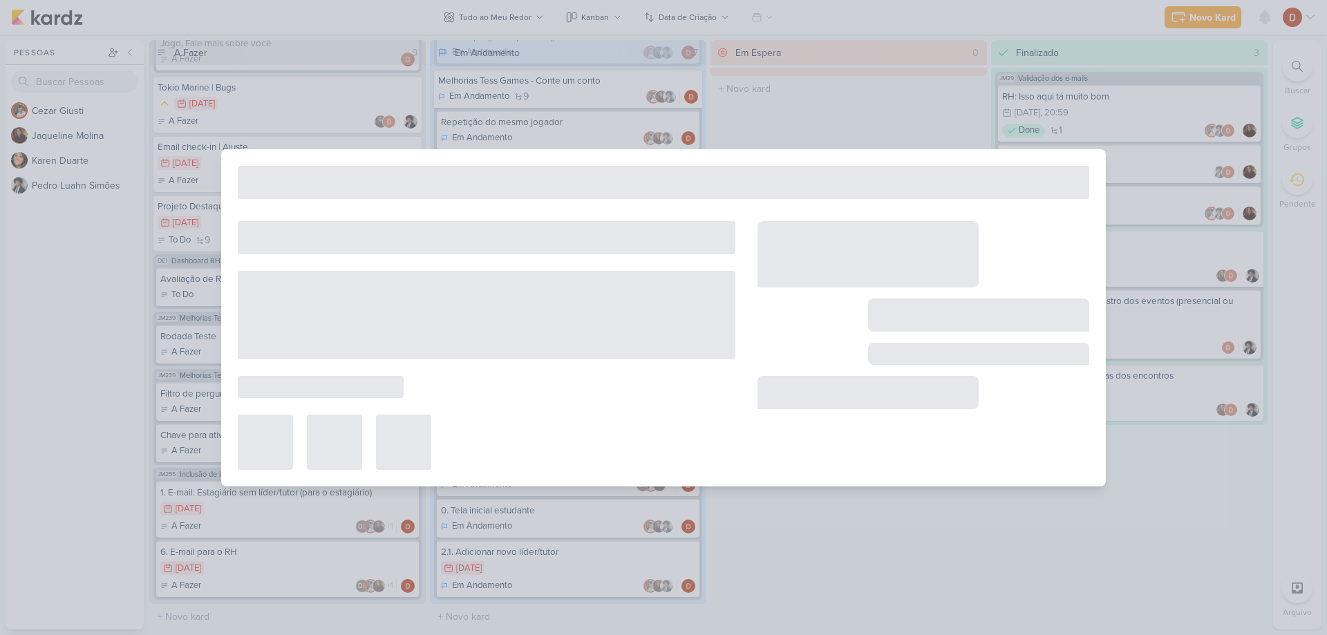
type input "Inclusão de líderes pelos estagiários"
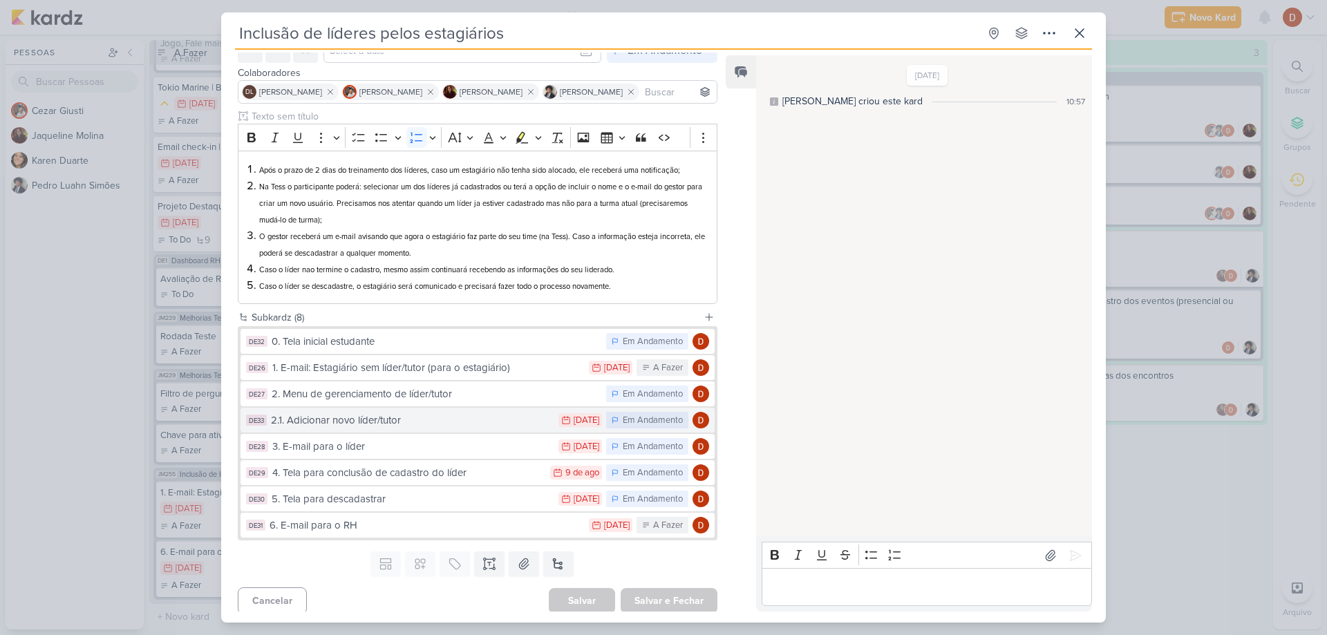
scroll to position [78, 0]
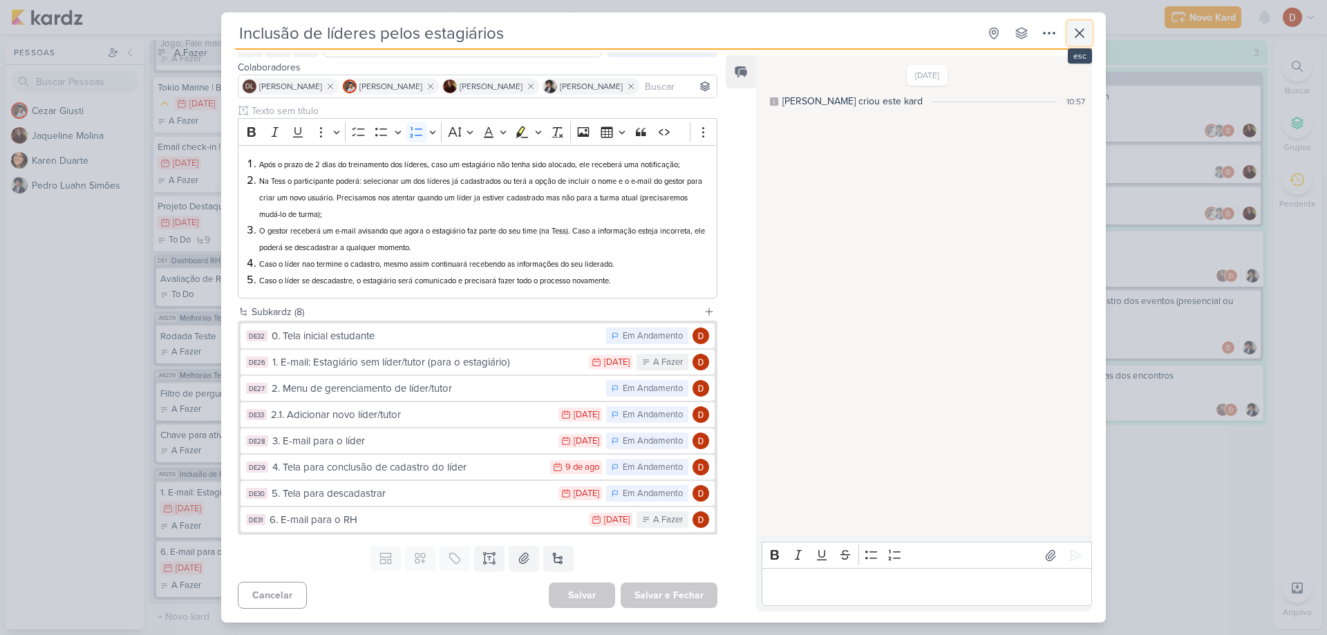
click at [1075, 35] on icon at bounding box center [1079, 33] width 17 height 17
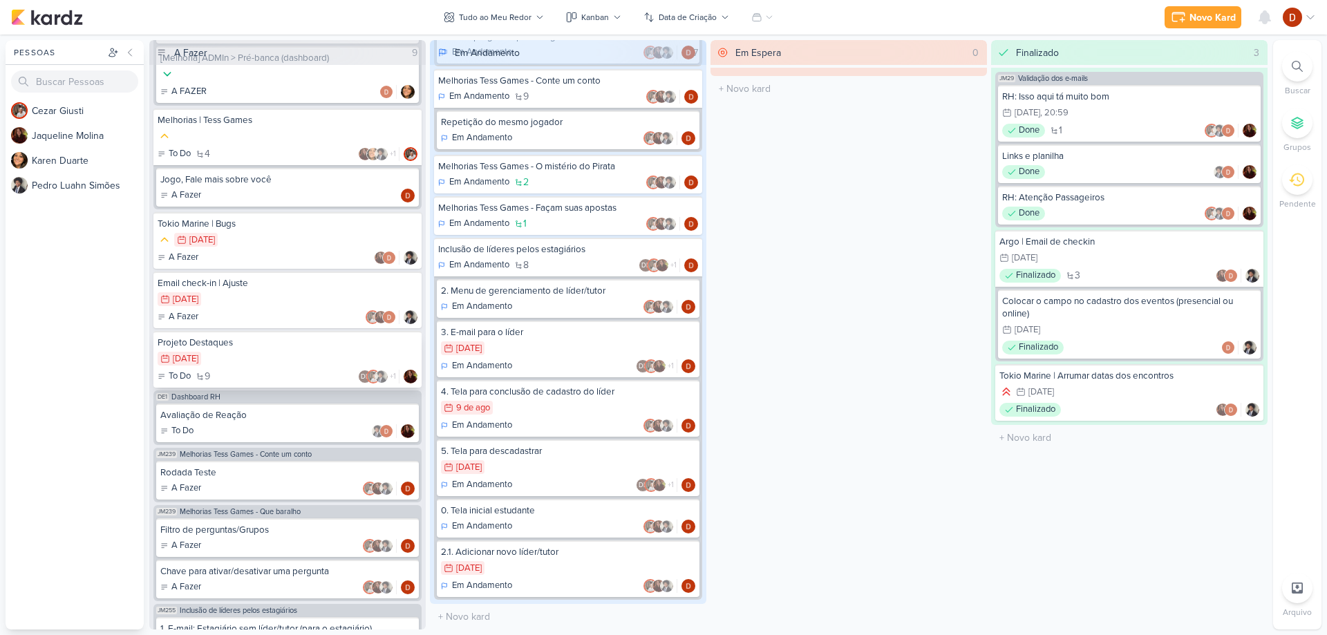
scroll to position [477, 0]
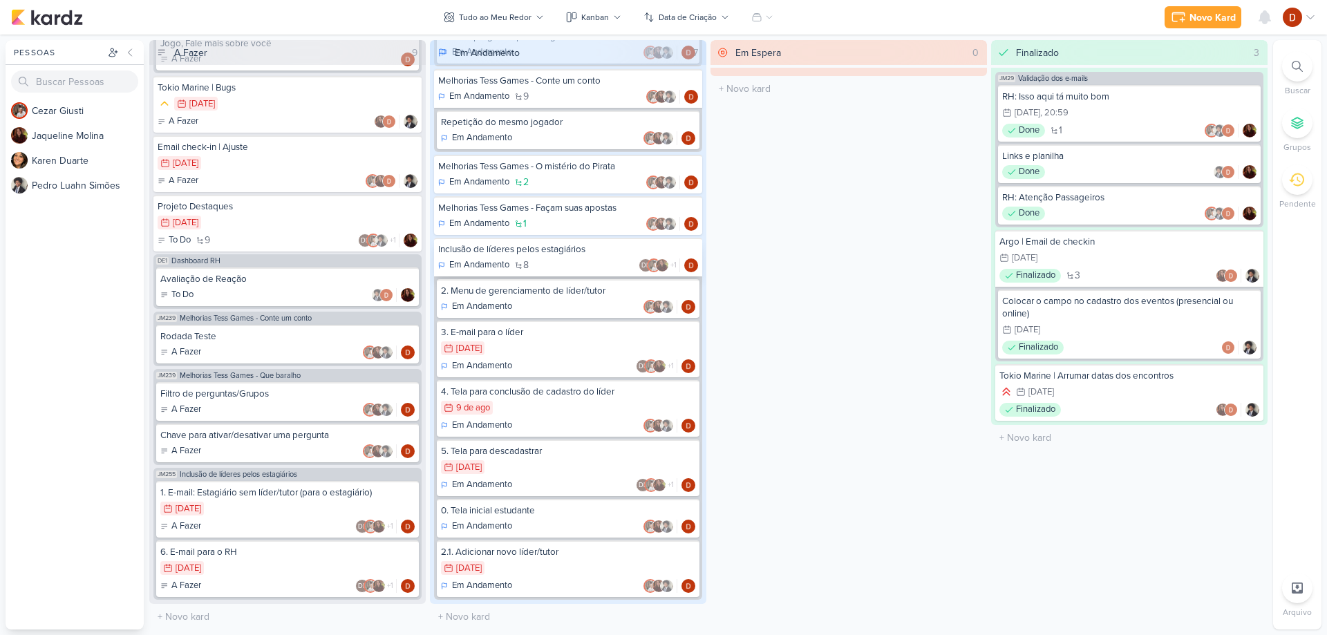
click at [559, 241] on div "Inclusão de líderes pelos estagiários Em Andamento 8 DL +1" at bounding box center [568, 257] width 268 height 39
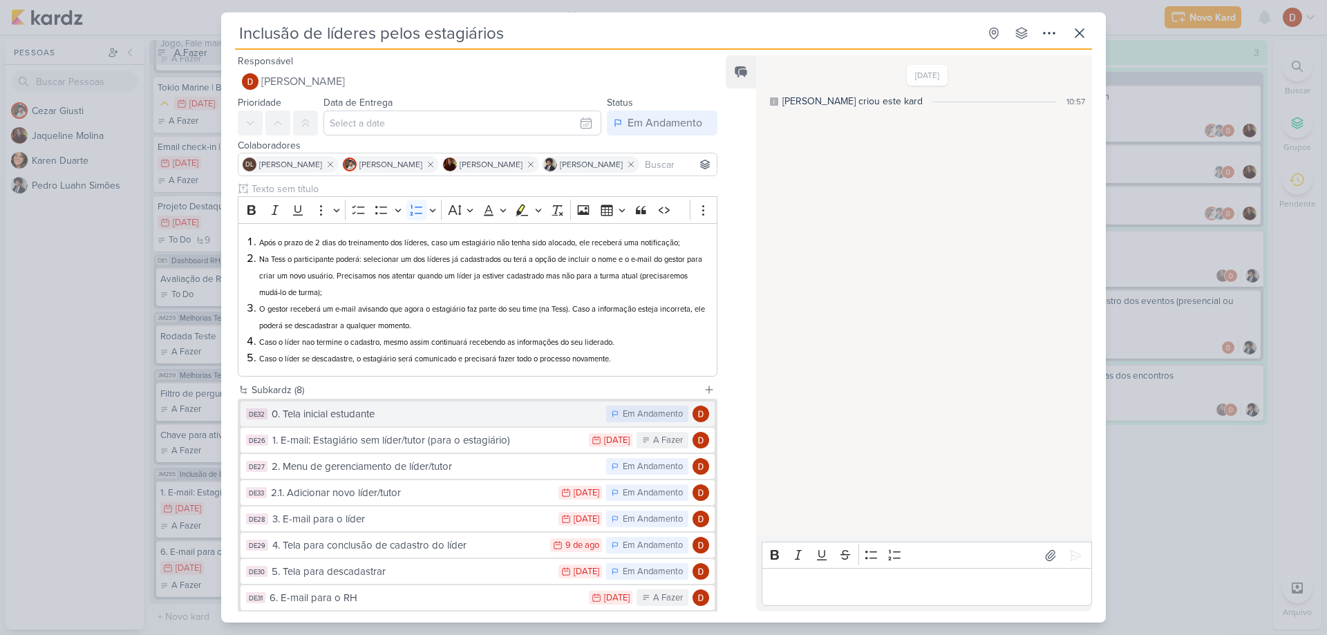
click at [395, 413] on div "0. Tela inicial estudante" at bounding box center [436, 414] width 328 height 16
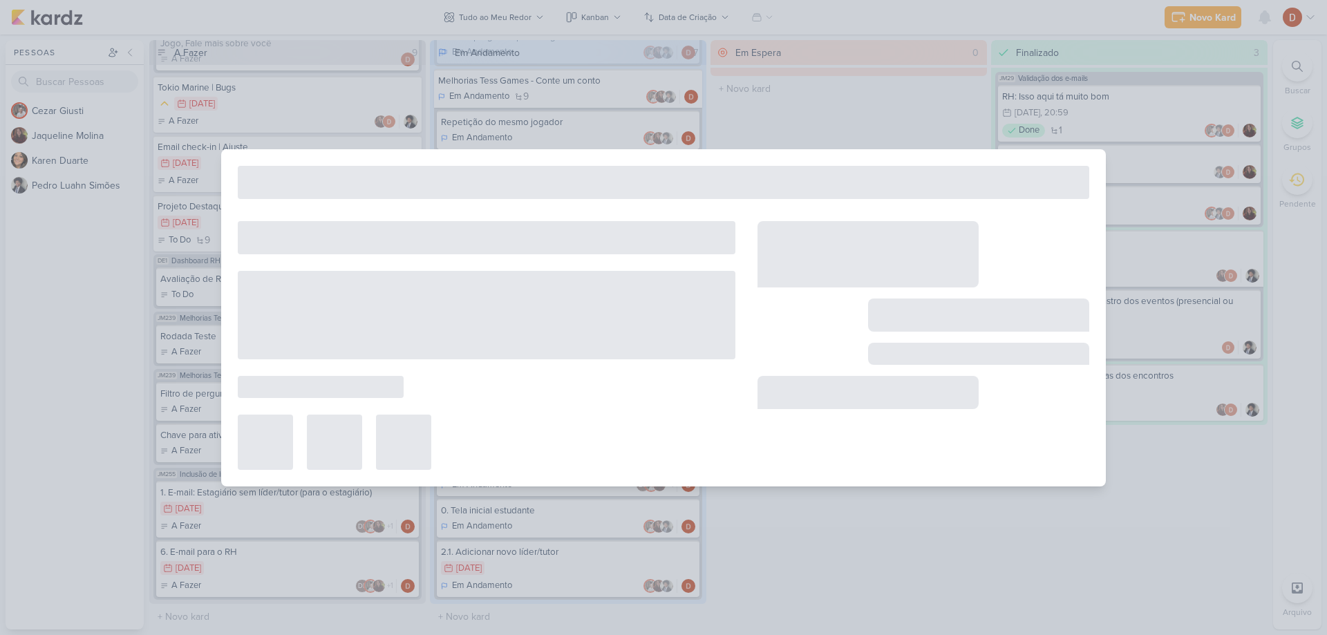
type input "0. Tela inicial estudante"
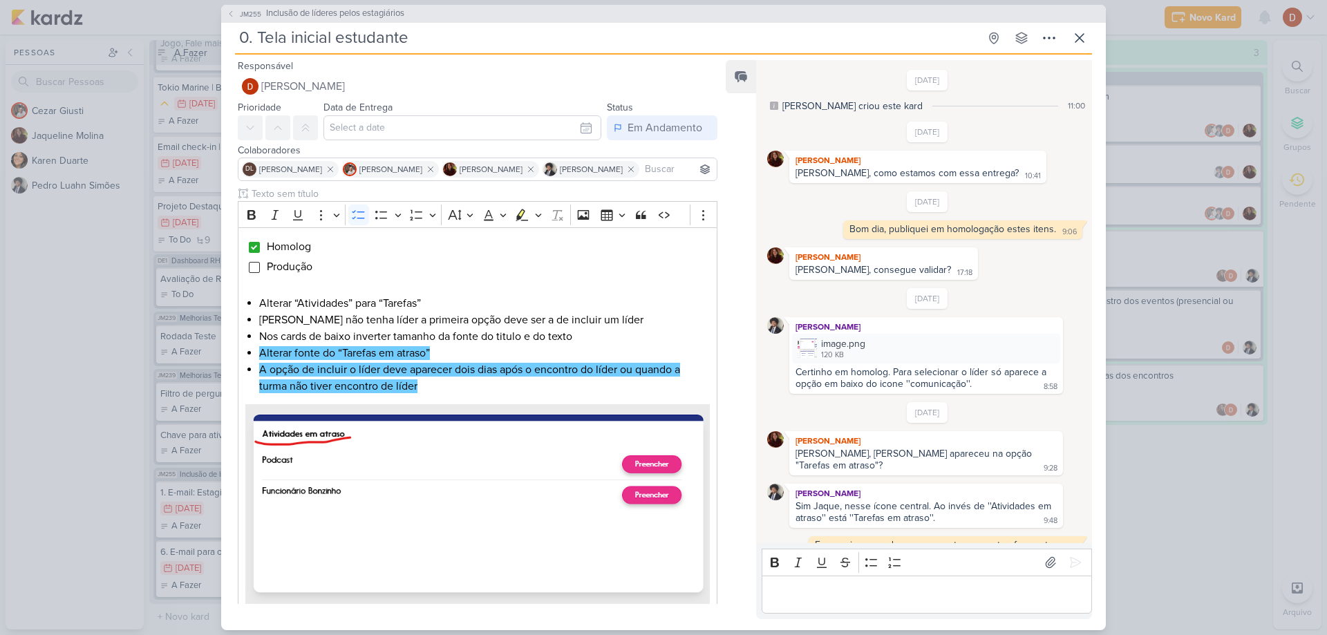
scroll to position [238, 0]
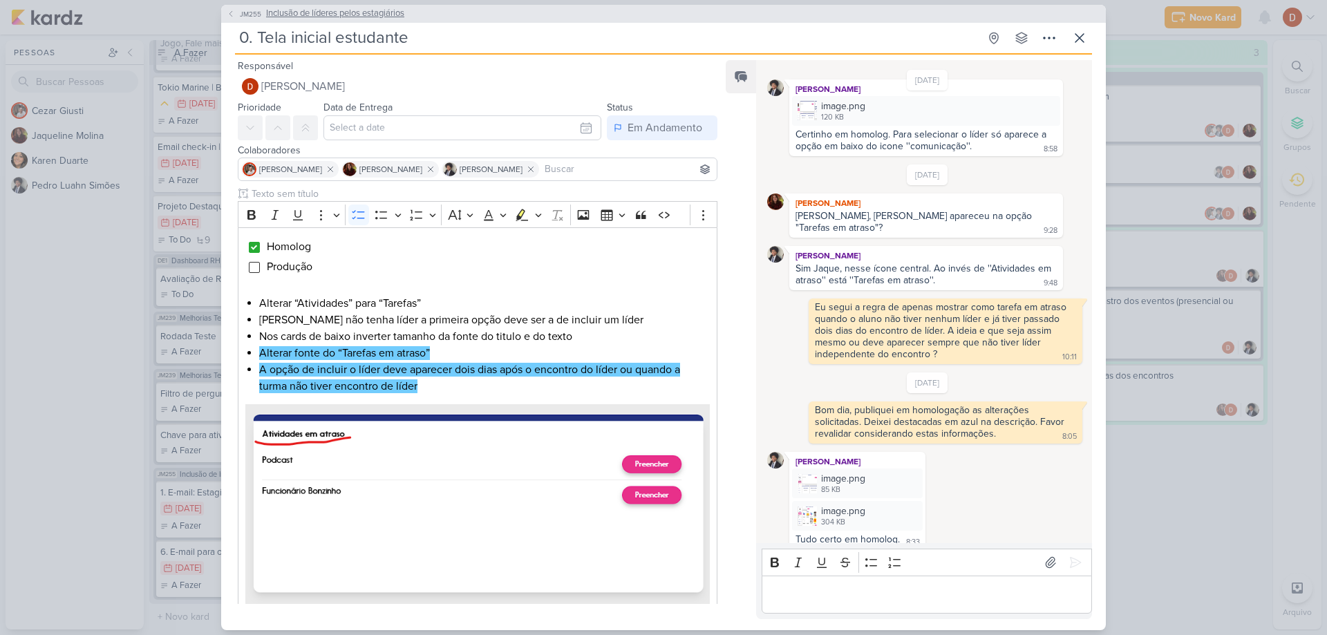
click at [247, 15] on span "JM255" at bounding box center [251, 14] width 26 height 10
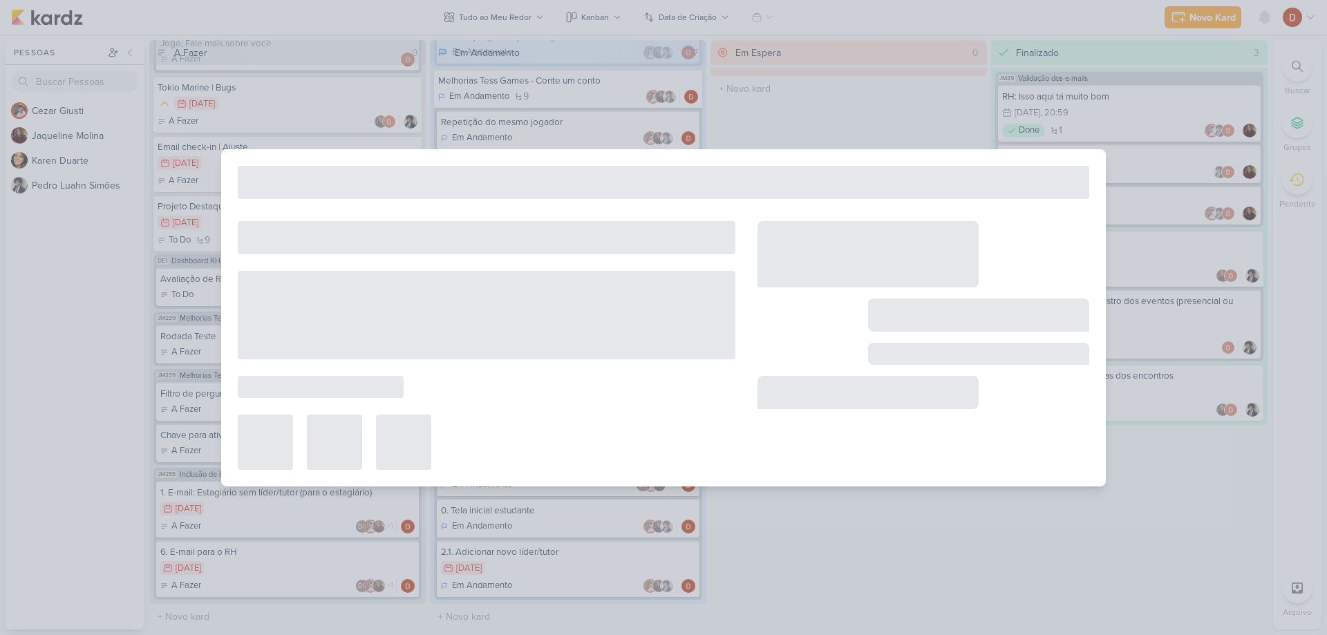
type input "Inclusão de líderes pelos estagiários"
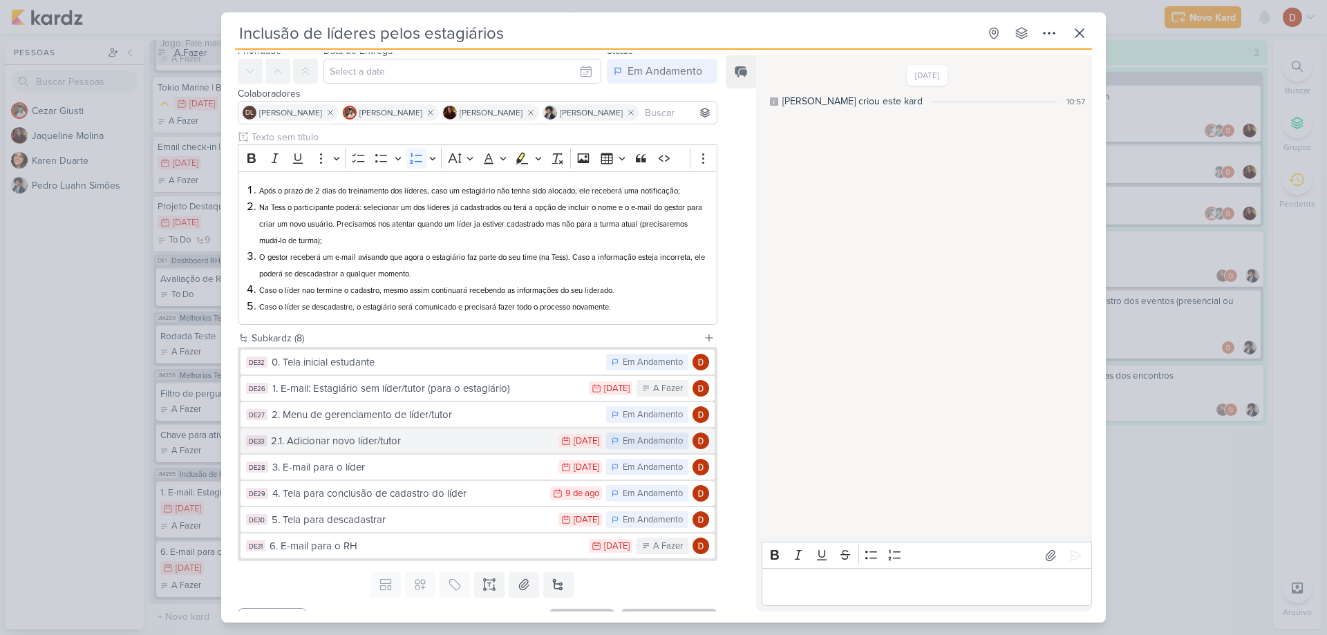
scroll to position [69, 0]
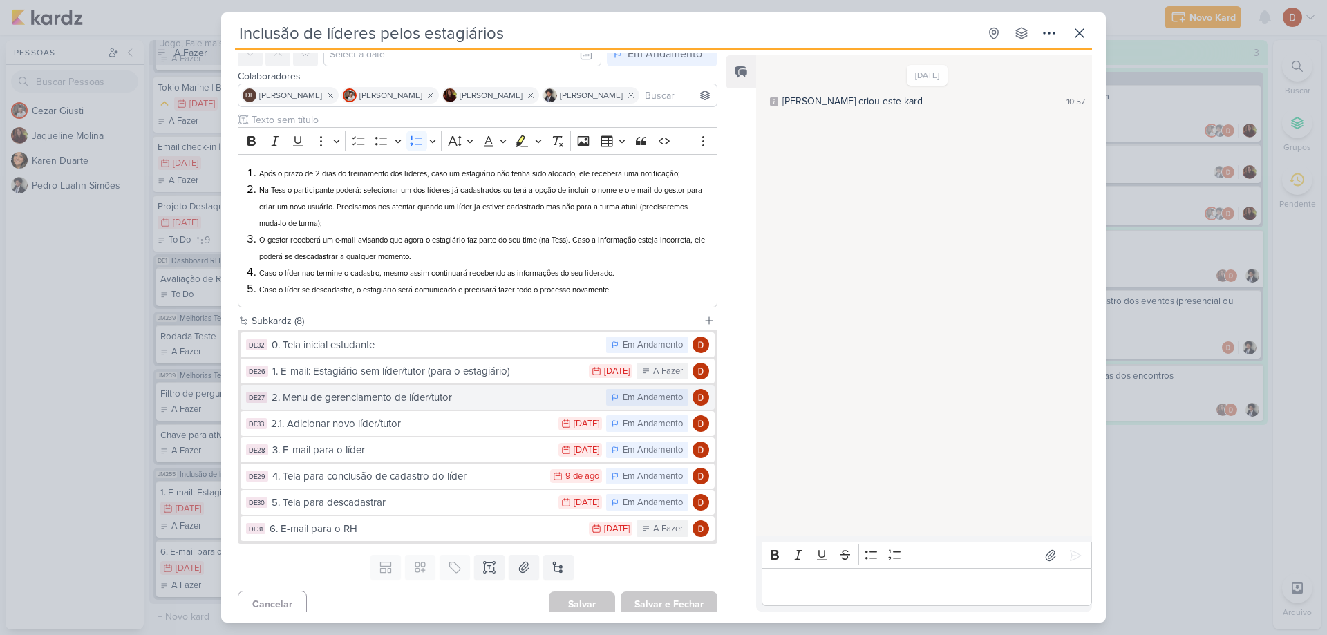
click at [383, 402] on div "2. Menu de gerenciamento de líder/tutor" at bounding box center [436, 398] width 328 height 16
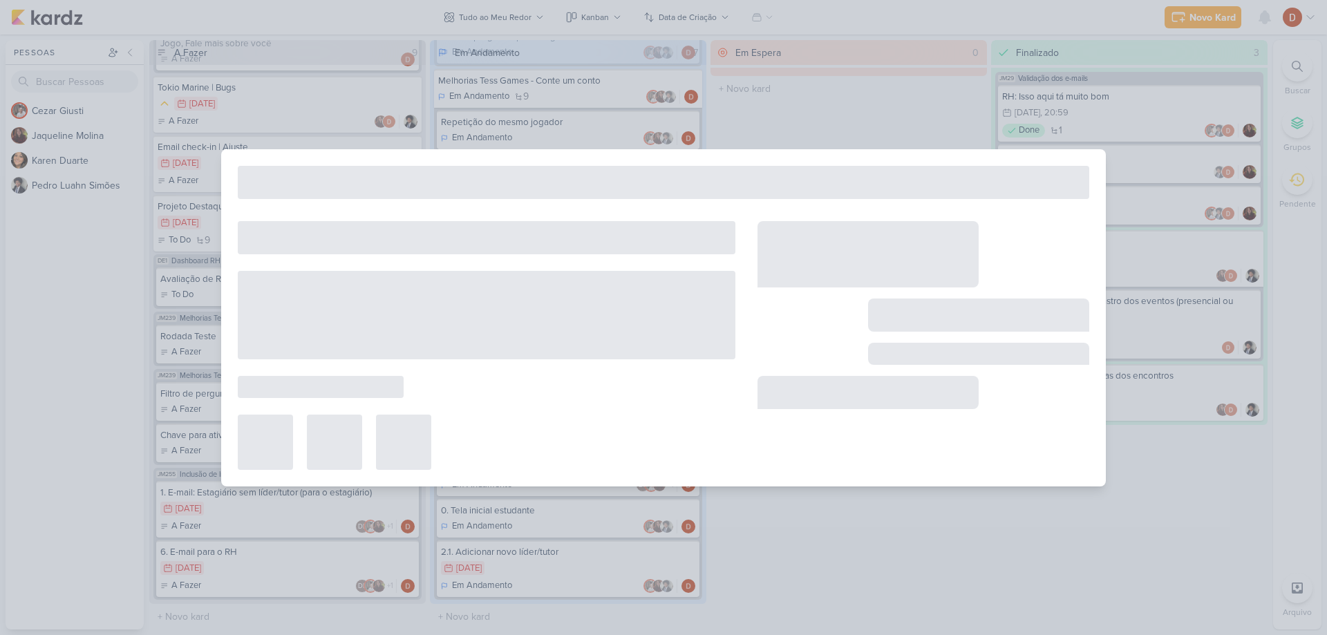
type input "2. Menu de gerenciamento de líder/tutor"
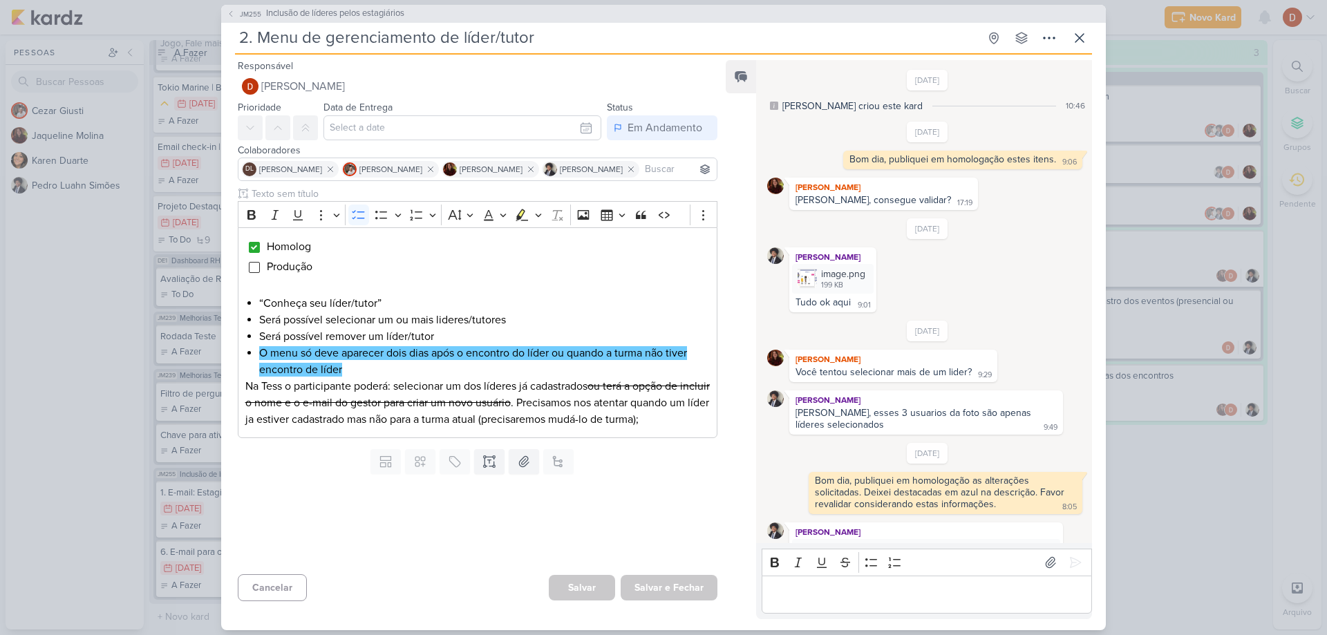
scroll to position [61, 0]
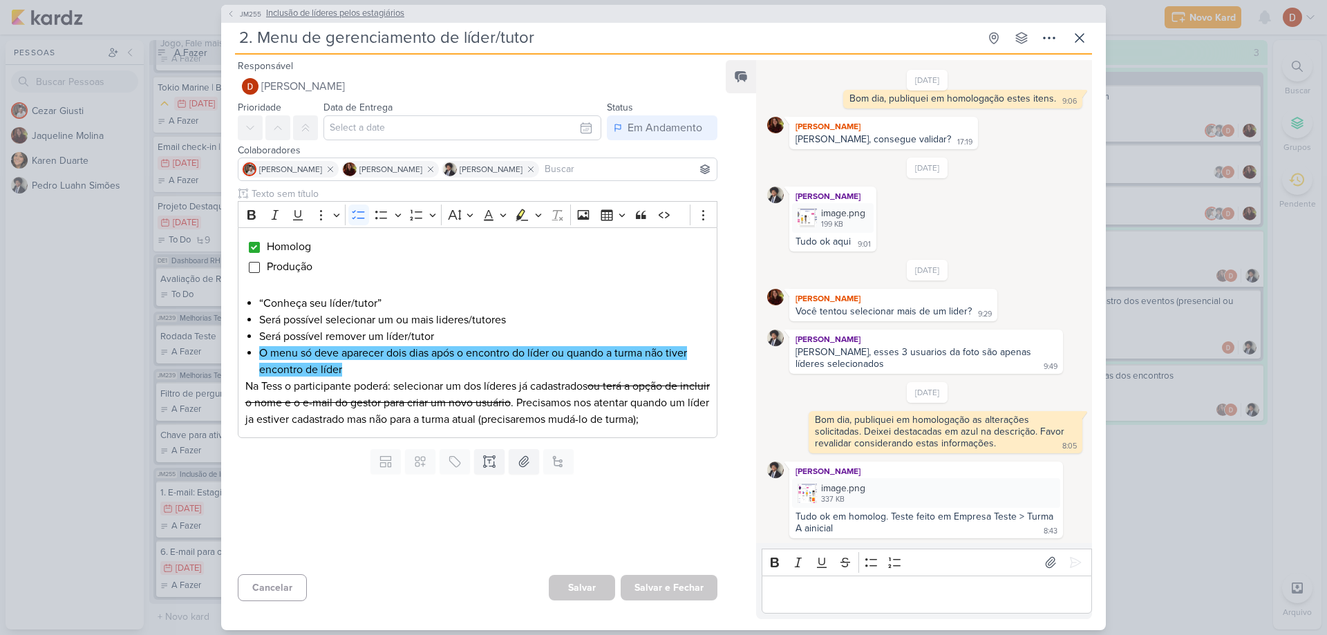
click at [240, 14] on span "JM255" at bounding box center [251, 14] width 26 height 10
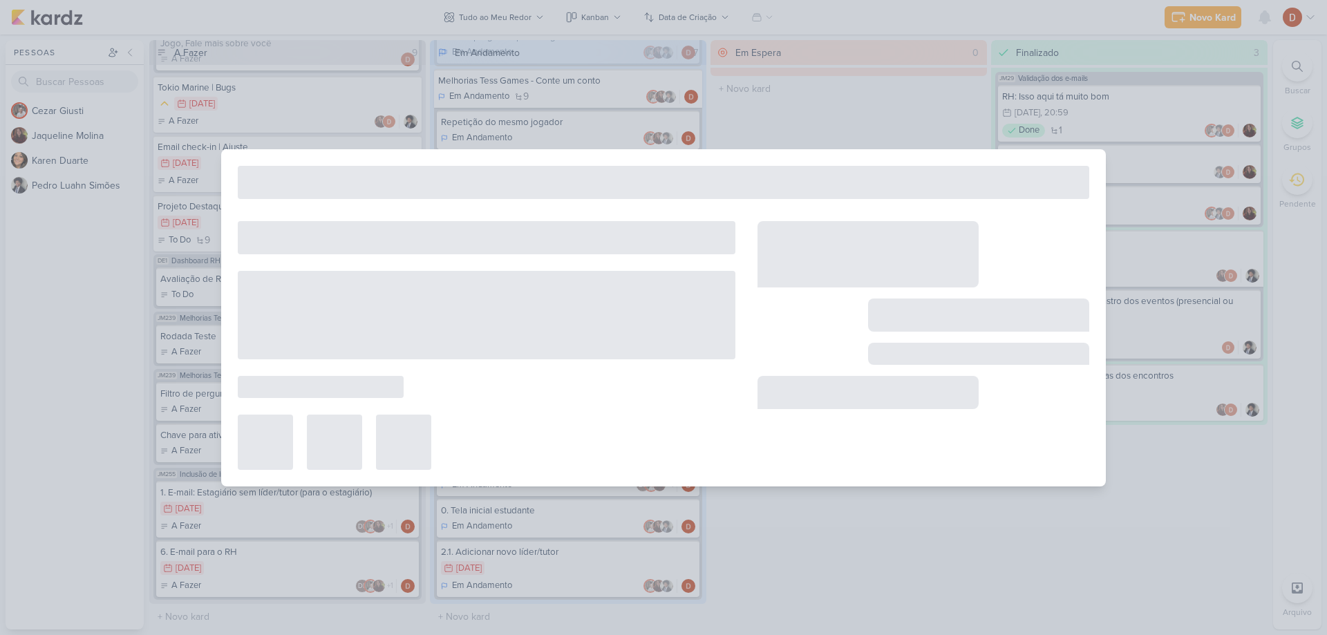
type input "Inclusão de líderes pelos estagiários"
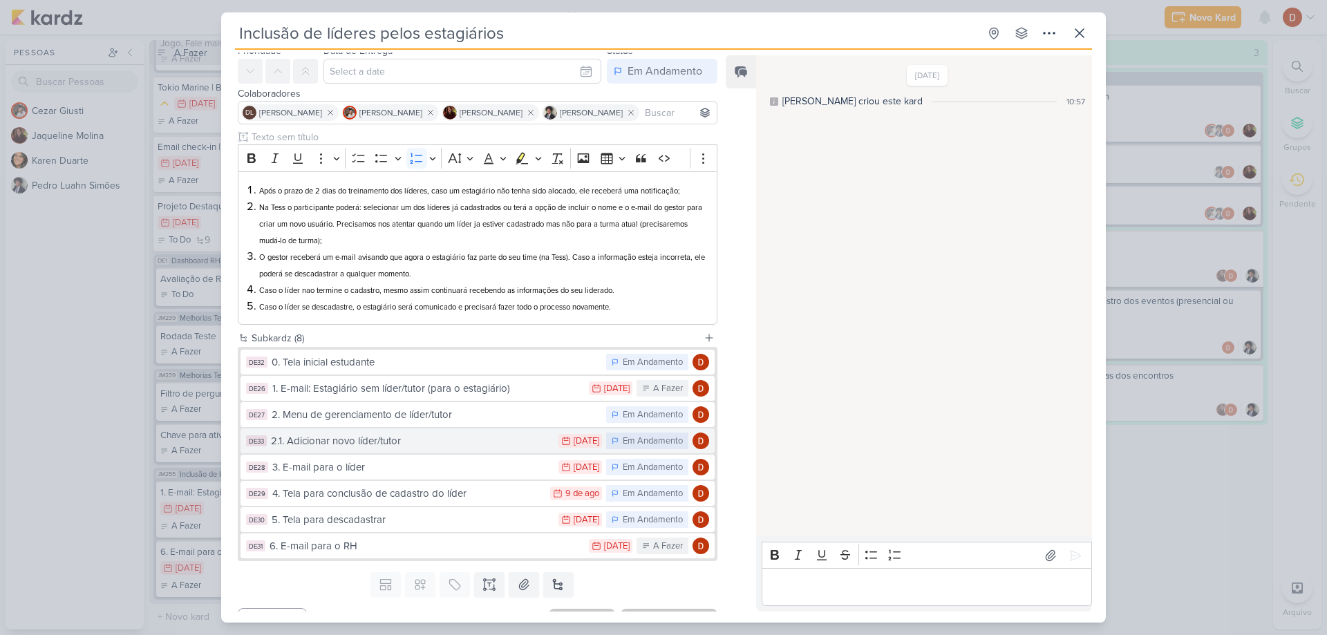
scroll to position [69, 0]
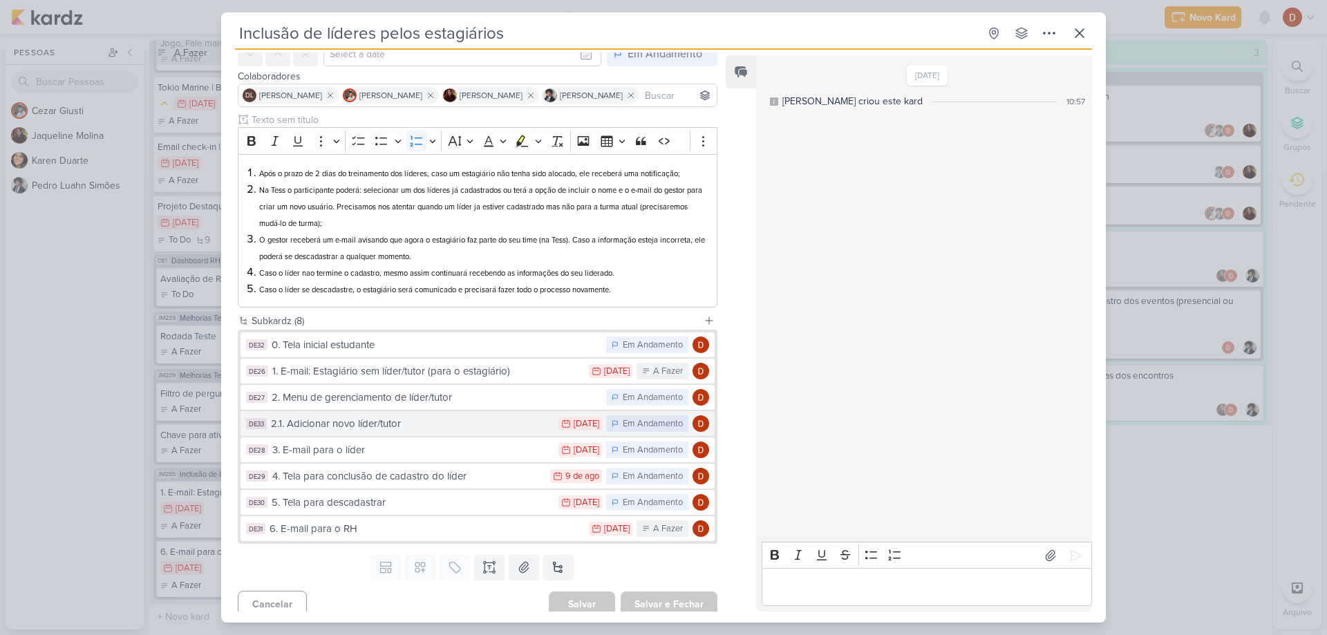
click at [326, 424] on div "2.1. Adicionar novo líder/tutor" at bounding box center [411, 424] width 281 height 16
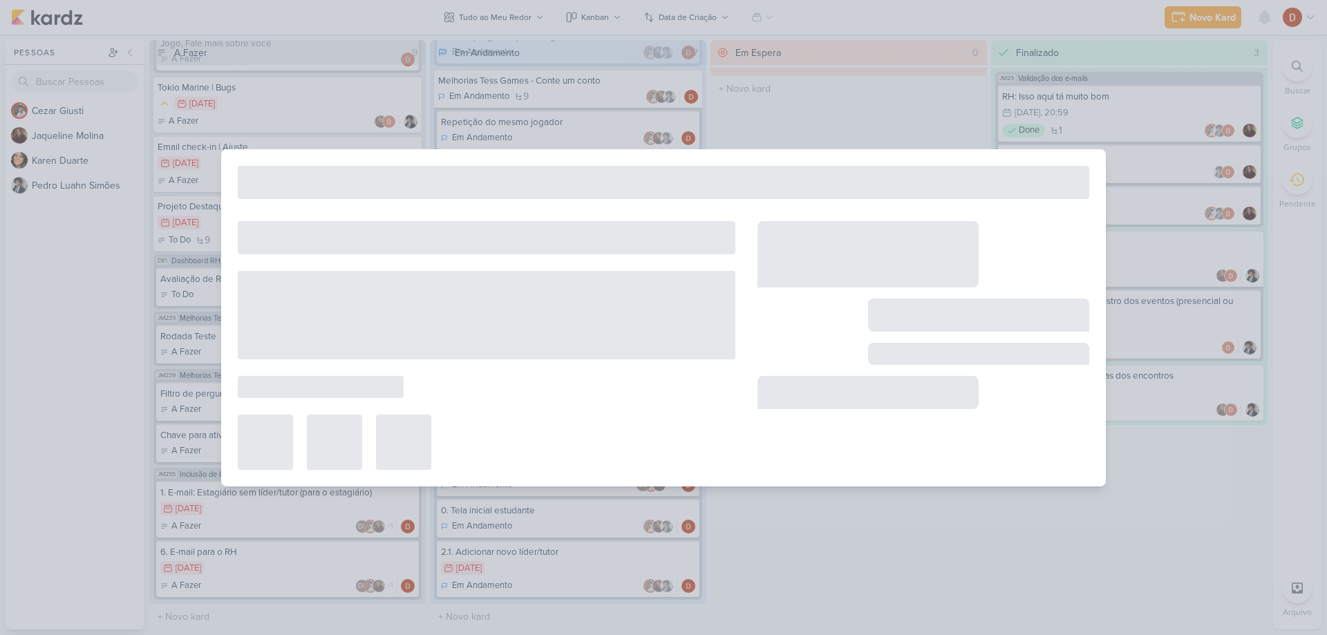
type input "2.1. Adicionar novo líder/tutor"
type input "[DATE] 23:59"
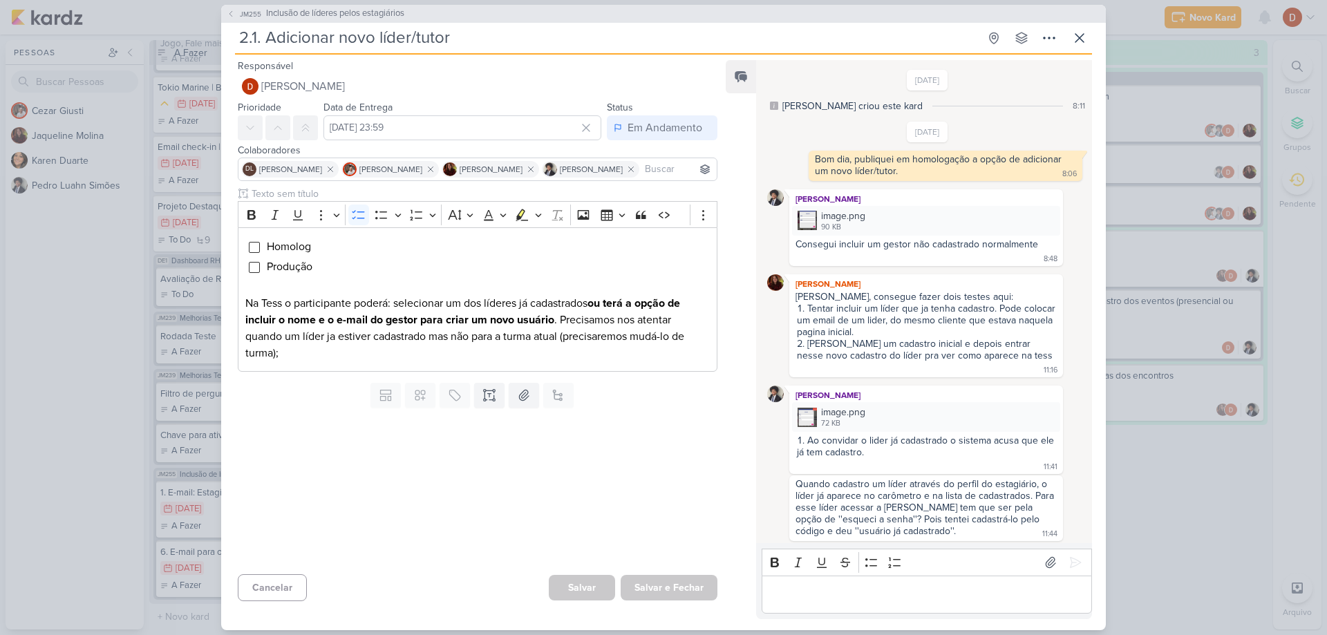
scroll to position [536, 0]
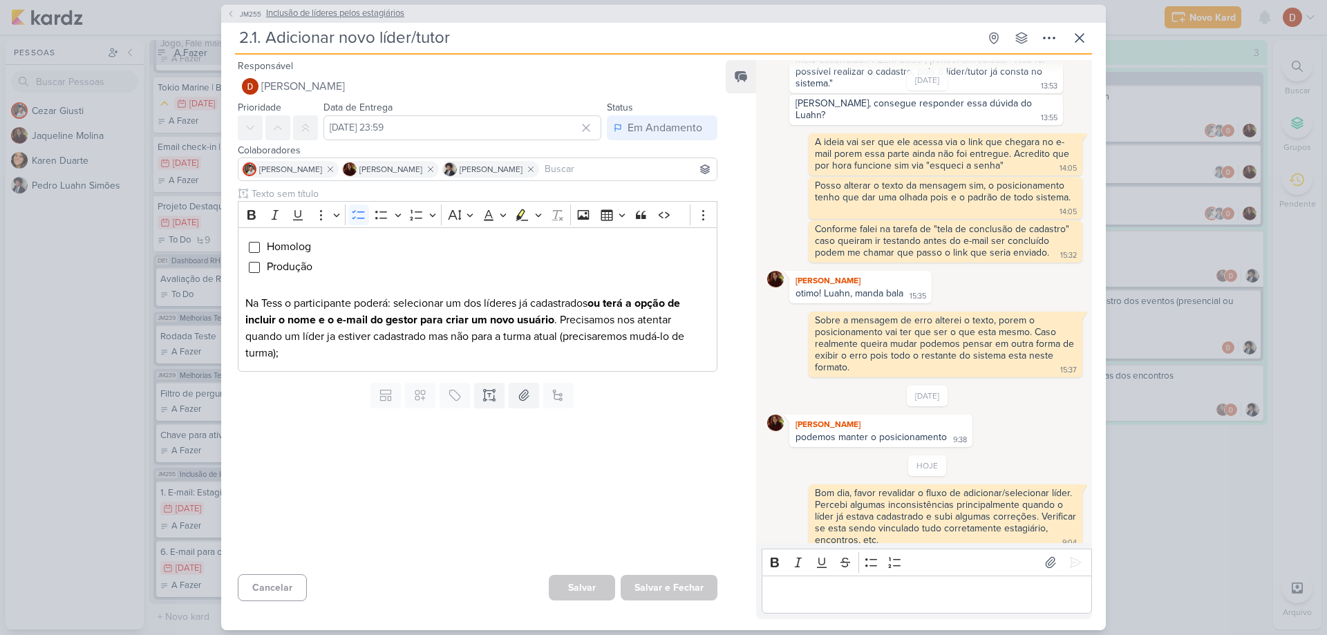
click at [249, 10] on span "JM255" at bounding box center [251, 14] width 26 height 10
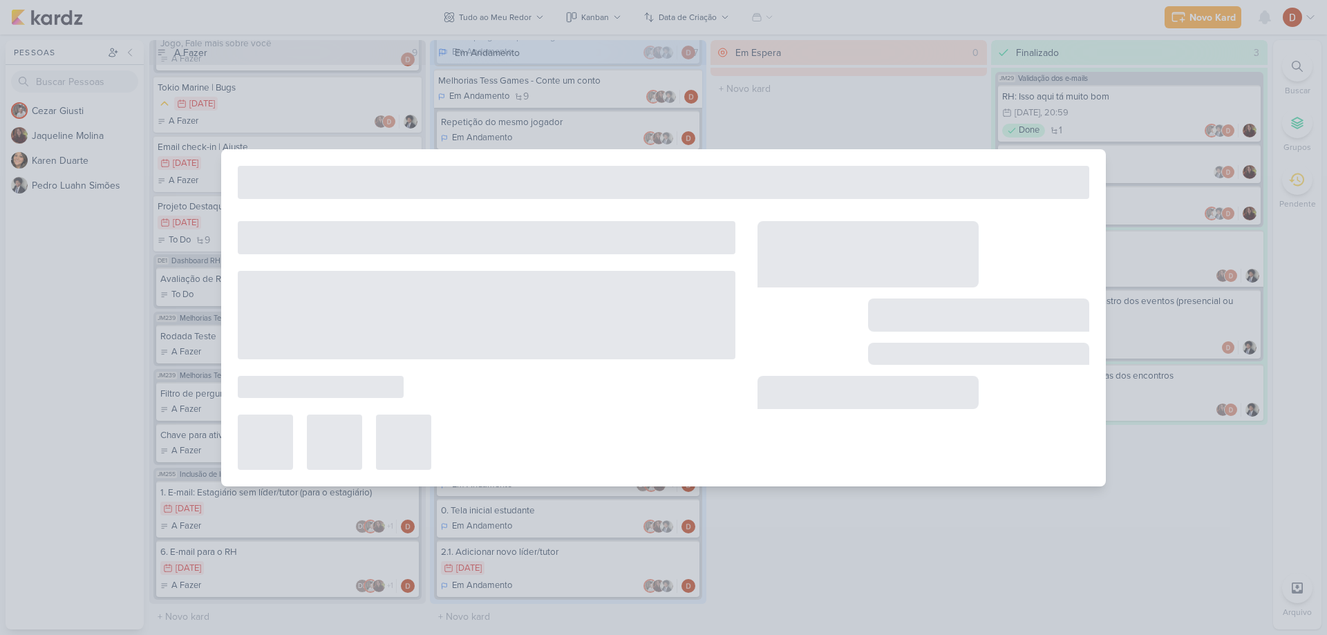
type input "Inclusão de líderes pelos estagiários"
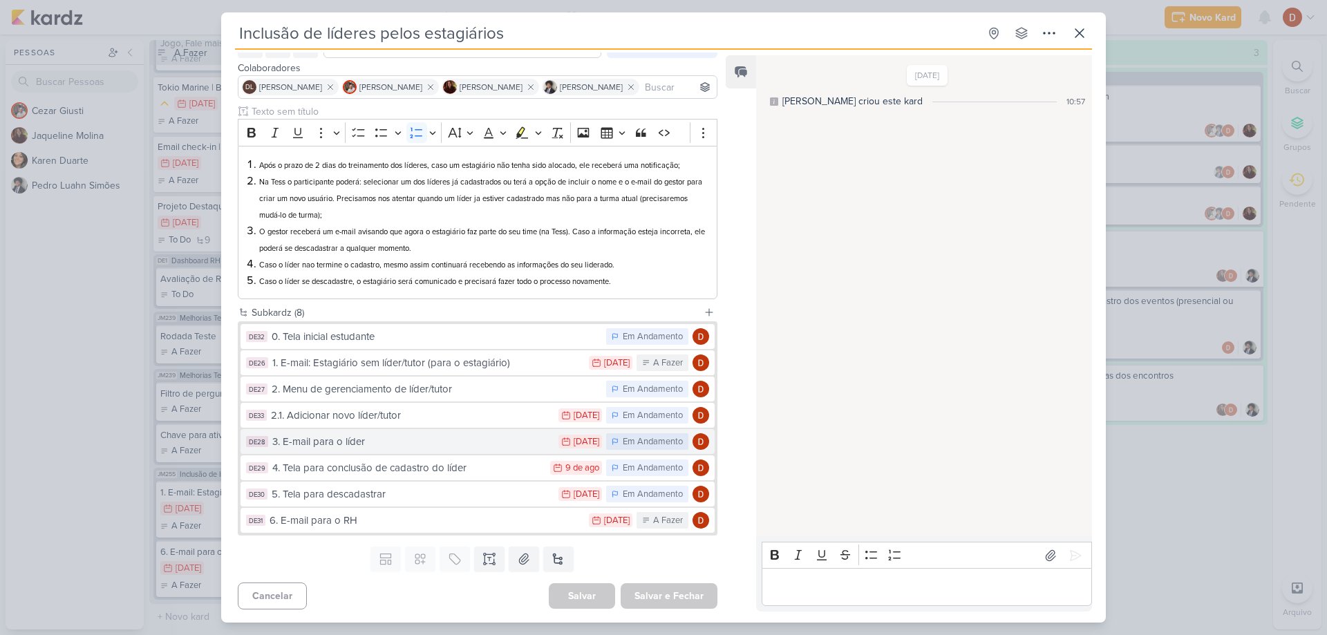
scroll to position [78, 0]
click at [327, 441] on div "3. E-mail para o líder" at bounding box center [411, 441] width 279 height 16
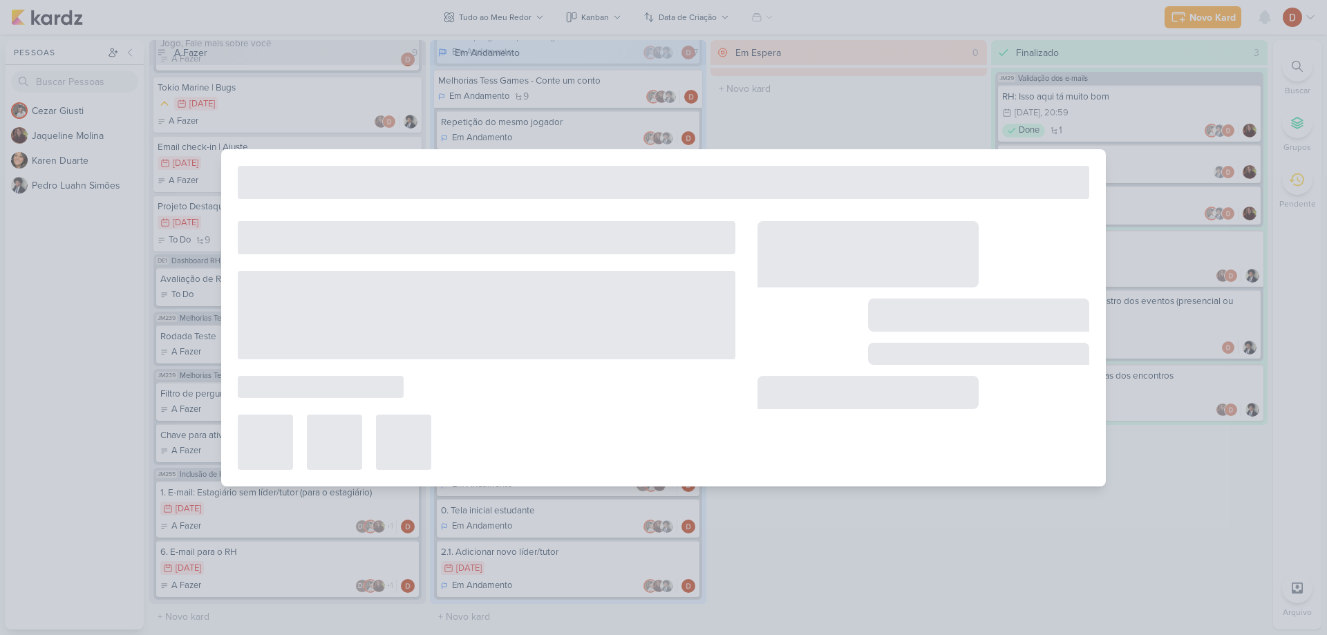
type input "3. E-mail para o líder"
type input "[DATE] 23:59"
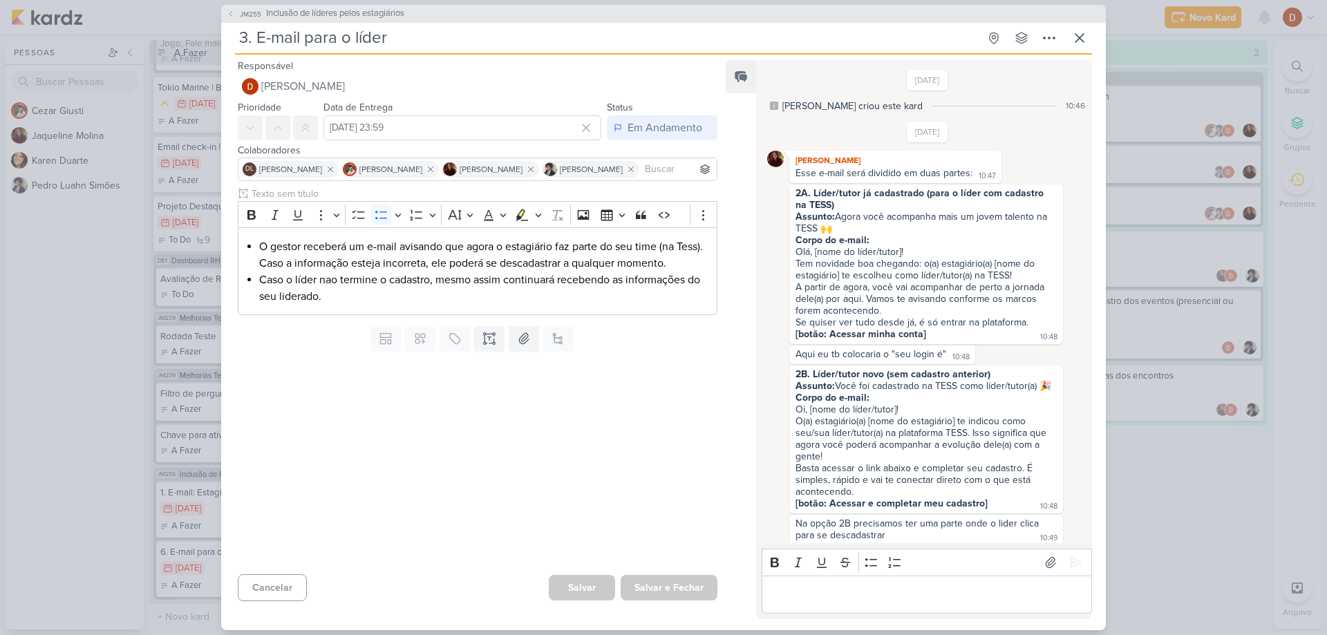
scroll to position [460, 0]
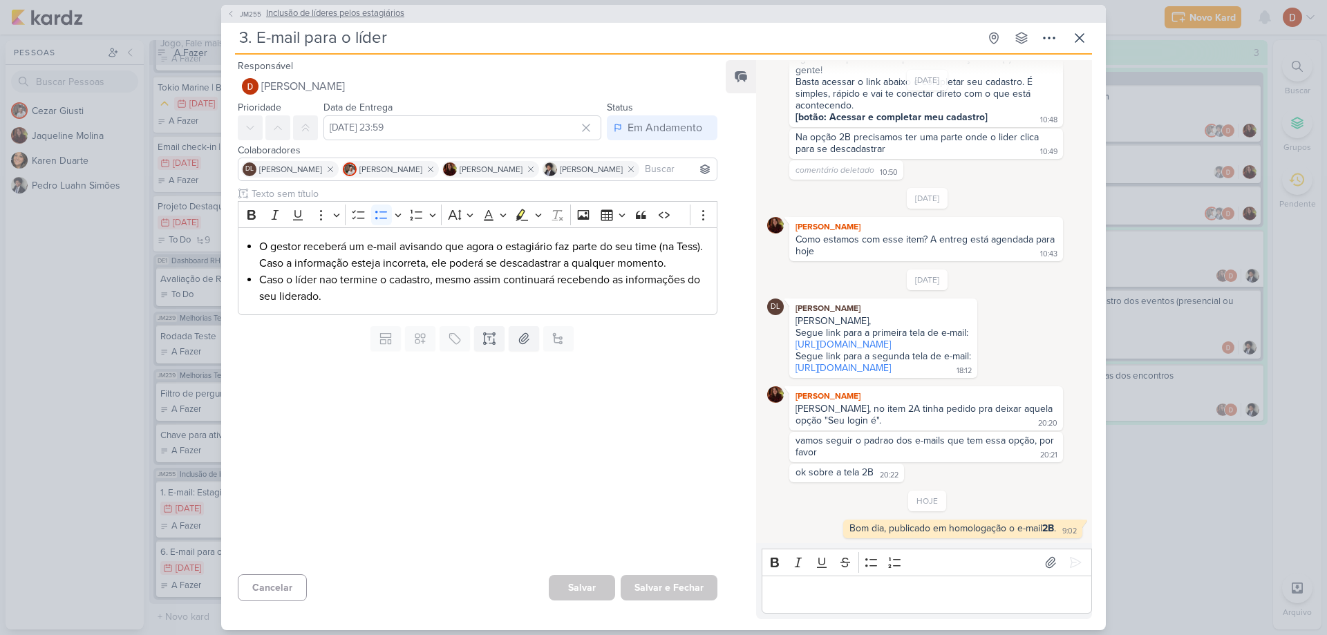
click at [243, 11] on span "JM255" at bounding box center [251, 14] width 26 height 10
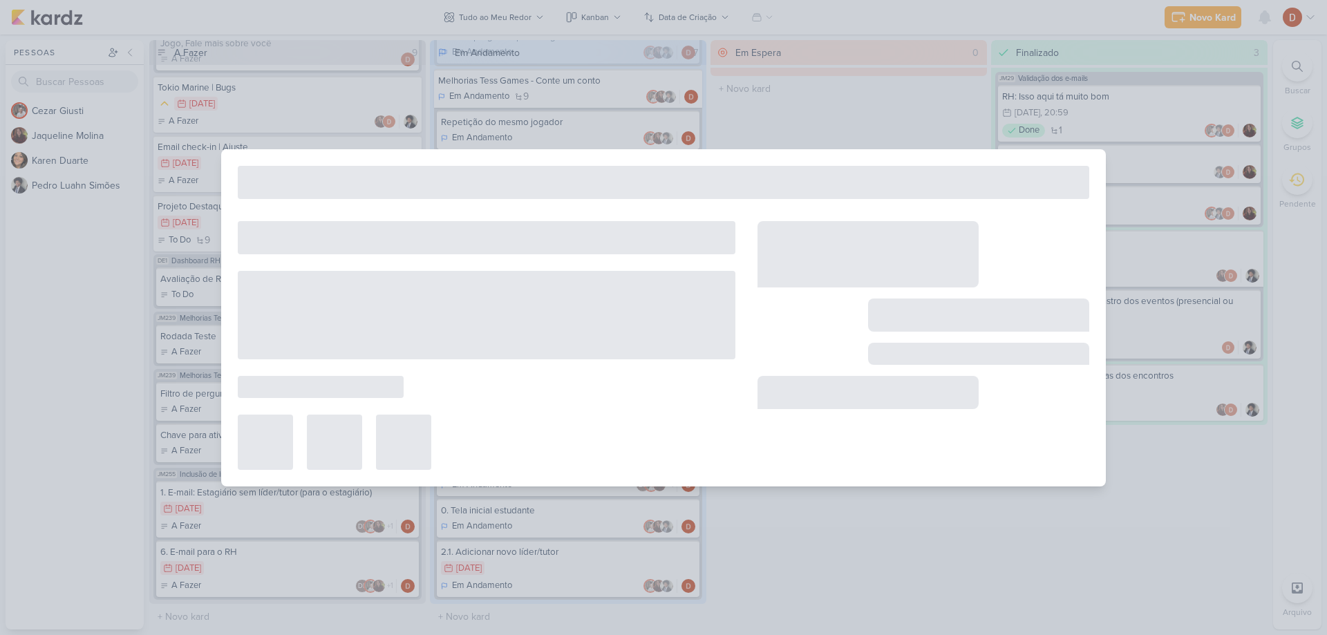
type input "Inclusão de líderes pelos estagiários"
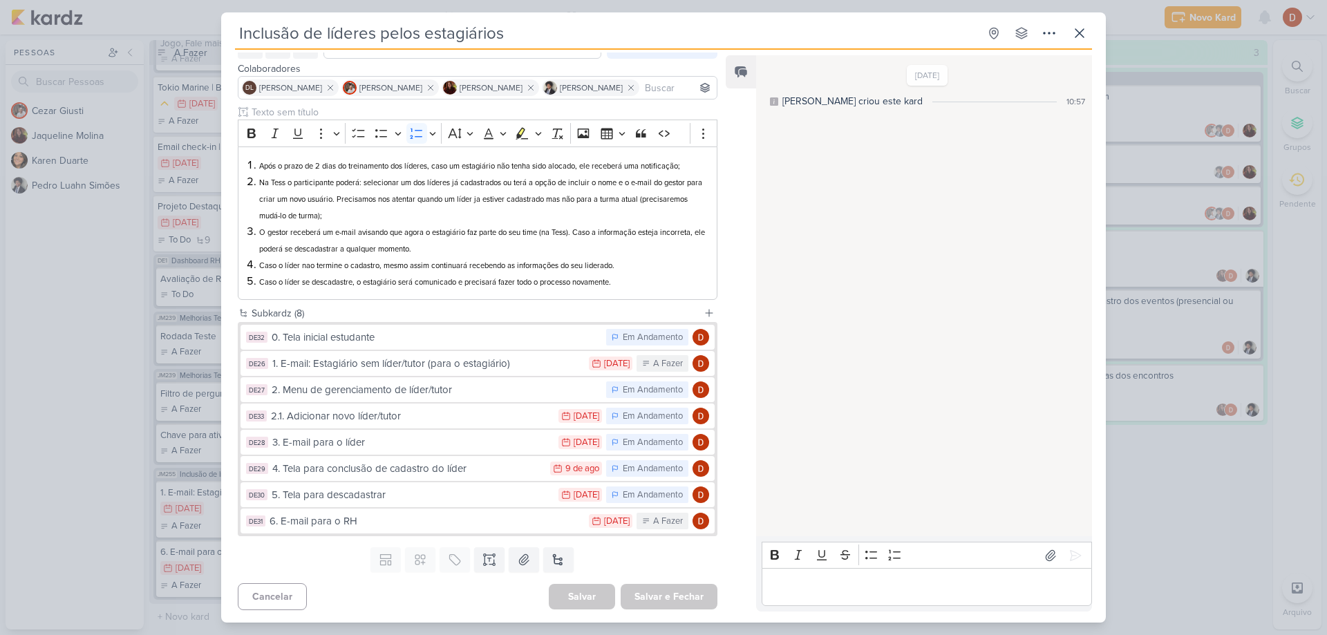
scroll to position [78, 0]
click at [414, 462] on div "4. Tela para conclusão de cadastro do líder" at bounding box center [407, 468] width 271 height 16
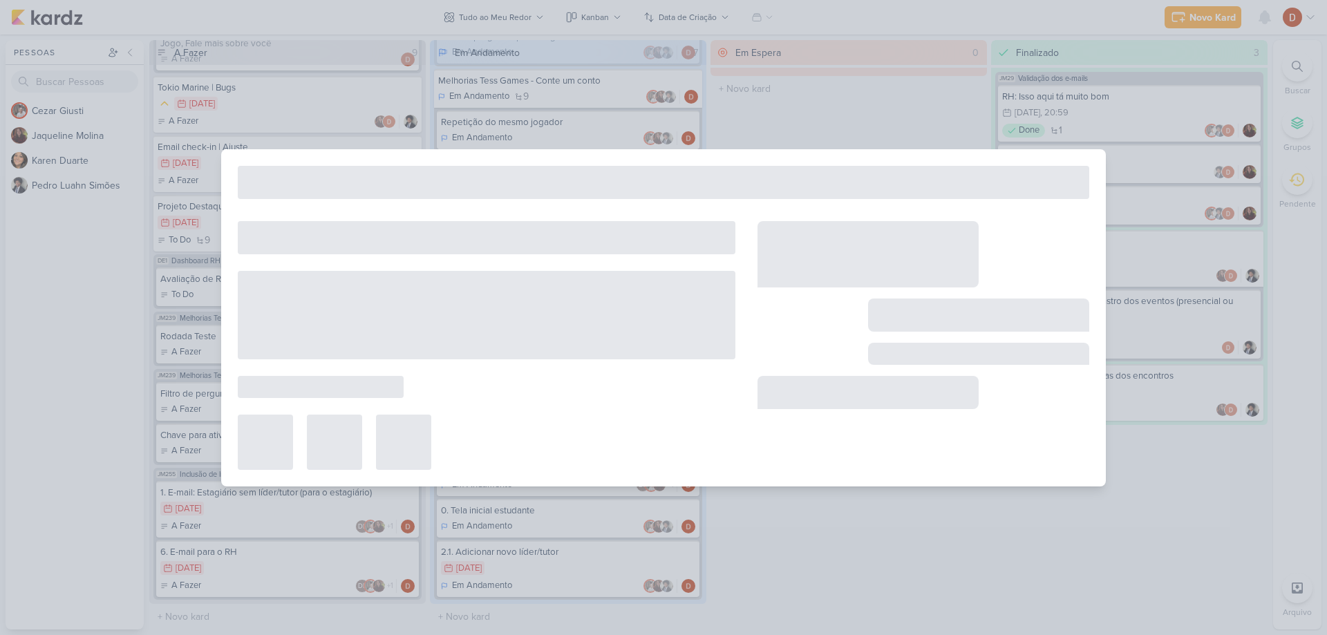
type input "4. Tela para conclusão de cadastro do líder"
type input "[DATE] 23:59"
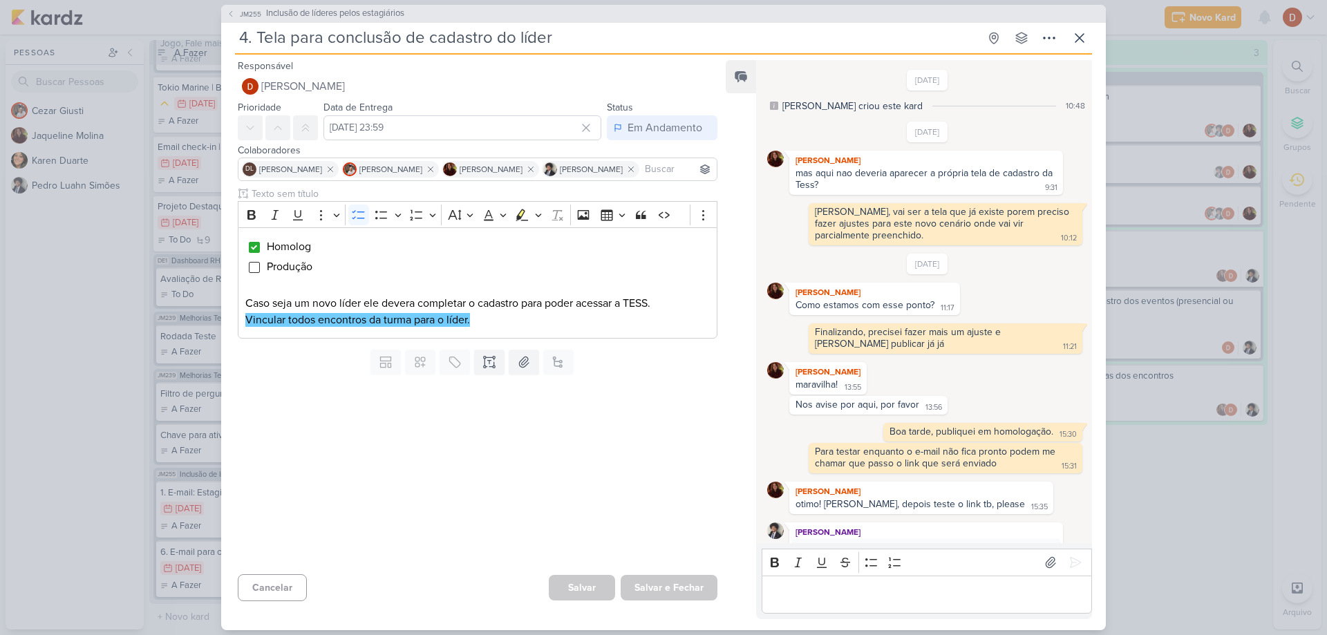
scroll to position [440, 0]
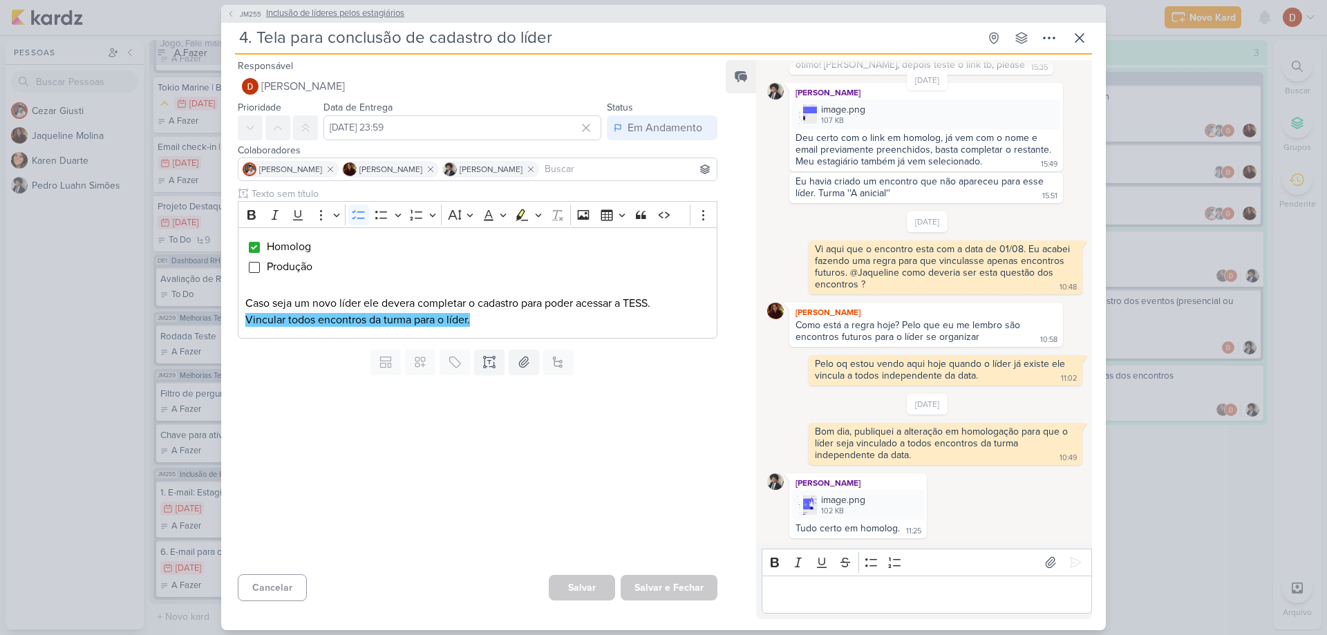
click at [253, 12] on span "JM255" at bounding box center [251, 14] width 26 height 10
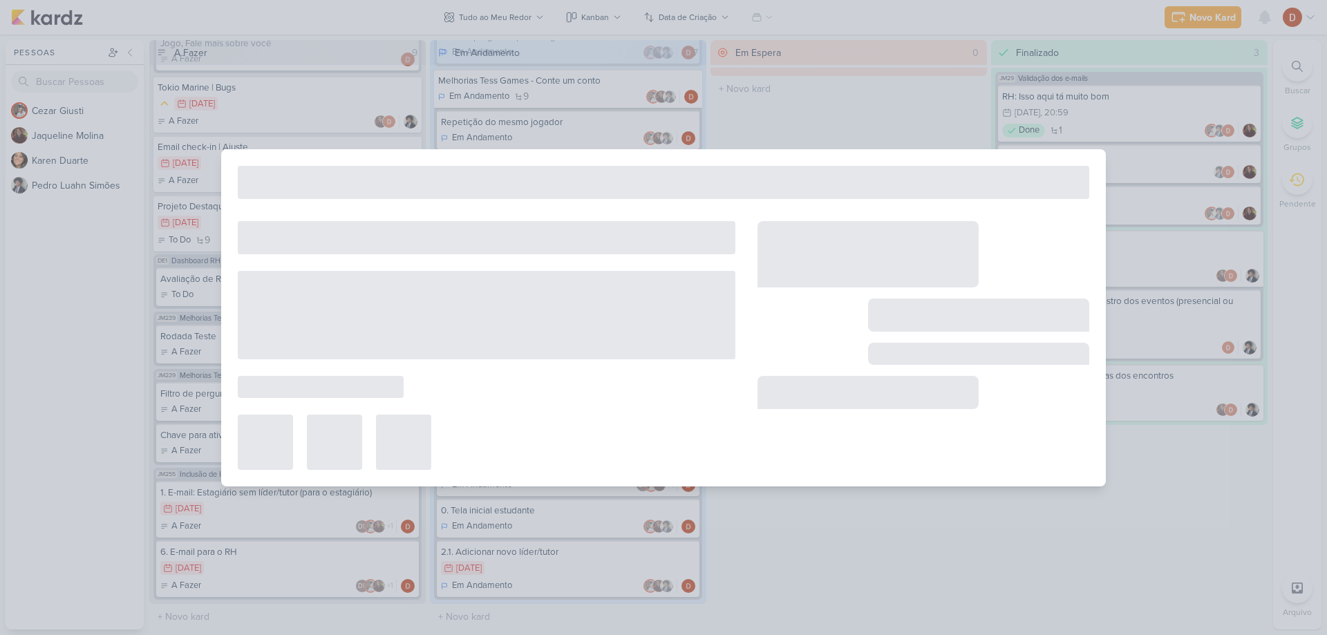
type input "Inclusão de líderes pelos estagiários"
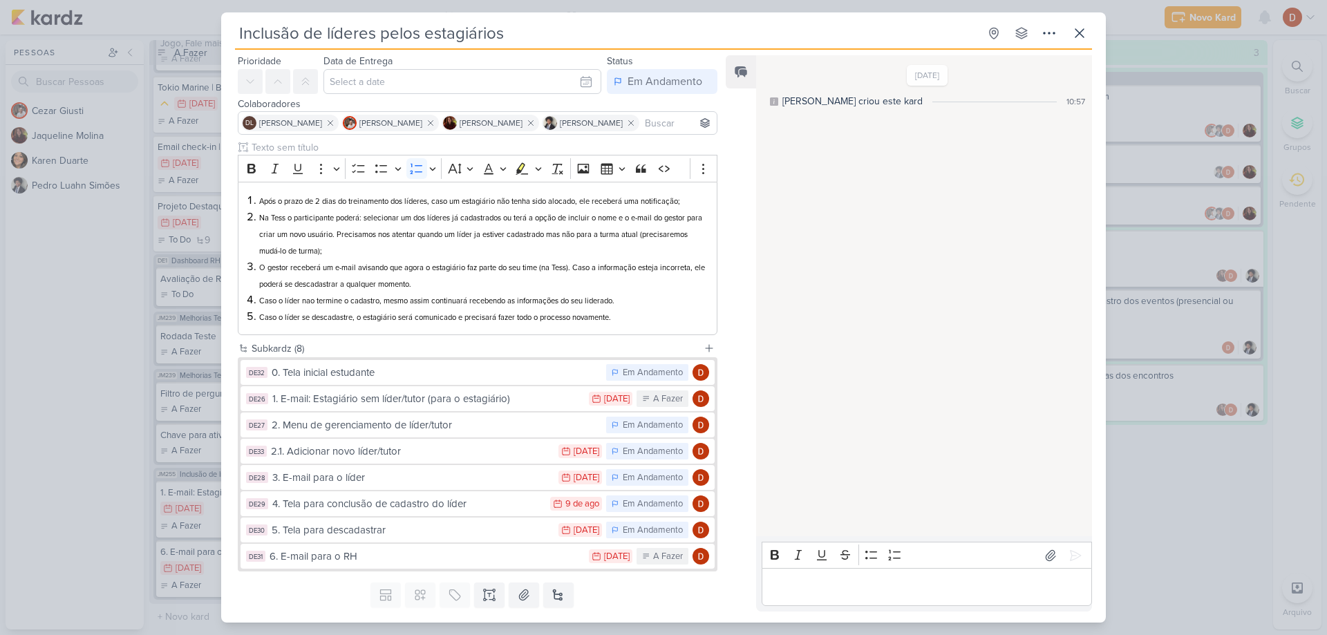
scroll to position [69, 0]
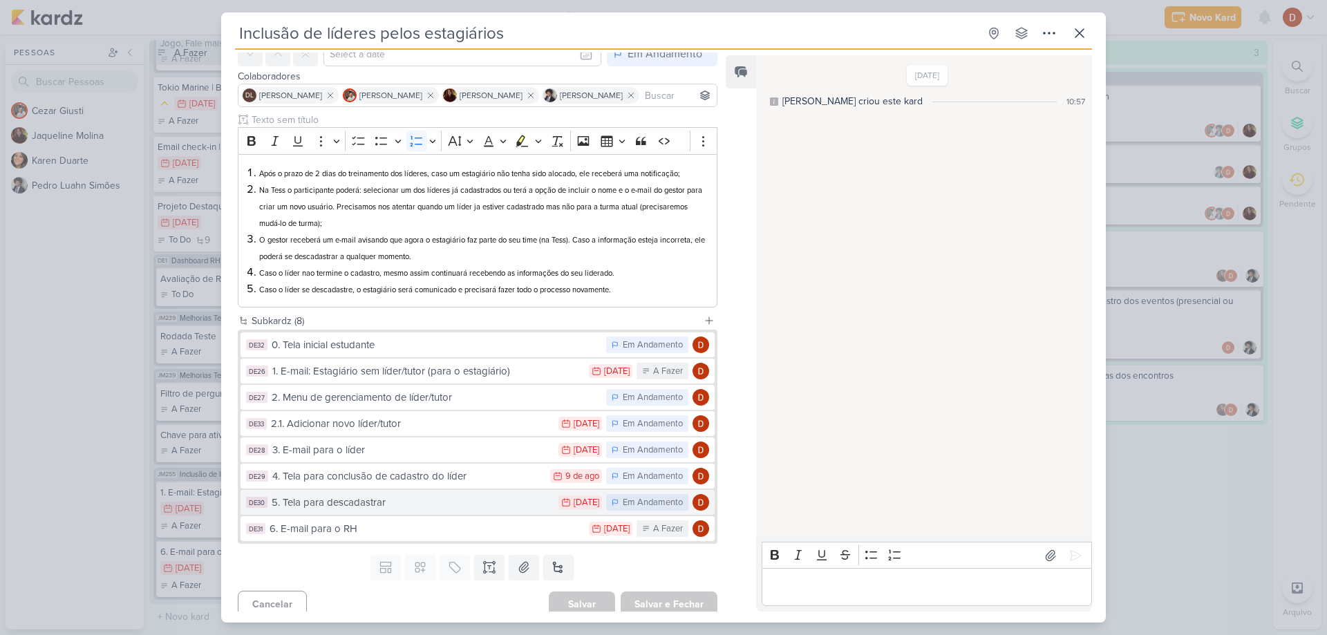
click at [435, 500] on div "5. Tela para descadastrar" at bounding box center [412, 503] width 280 height 16
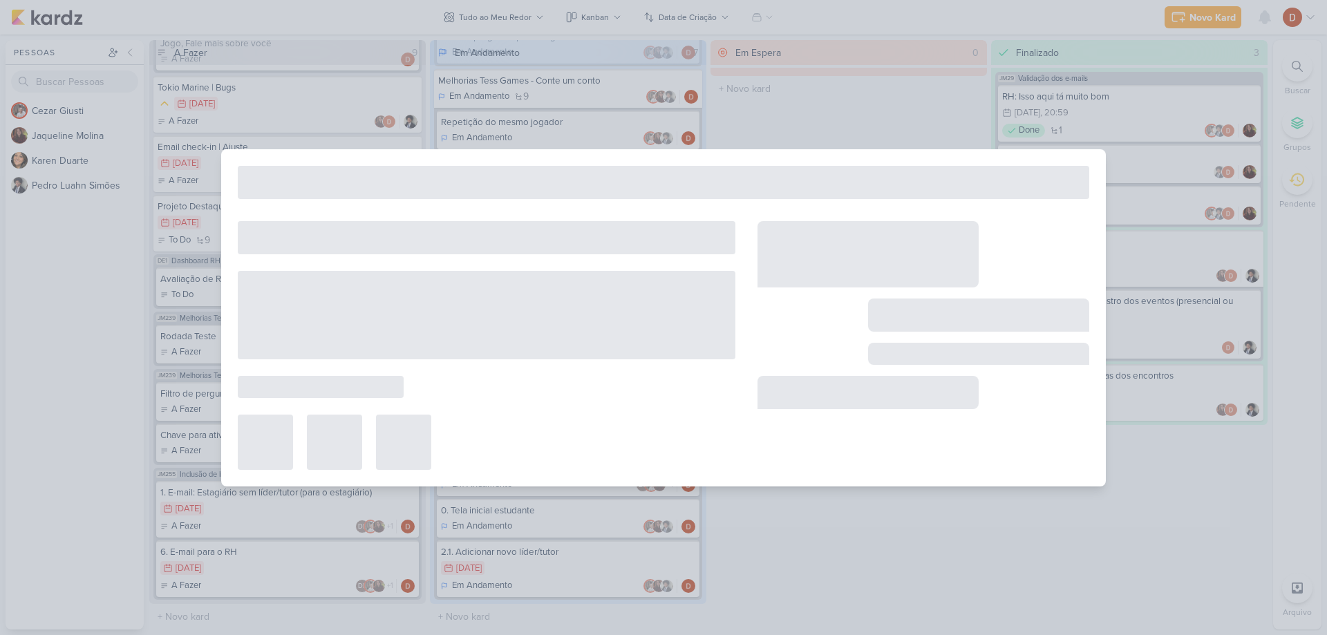
type input "5. Tela para descadastrar"
type input "[DATE] 23:59"
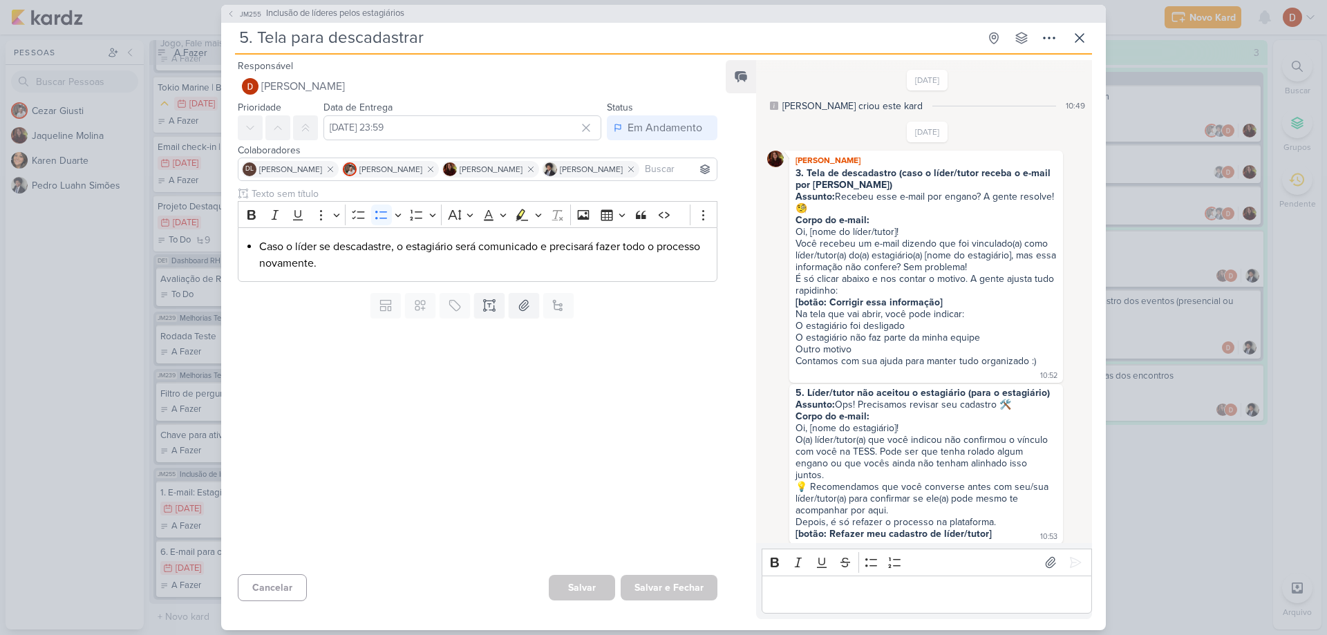
scroll to position [601, 0]
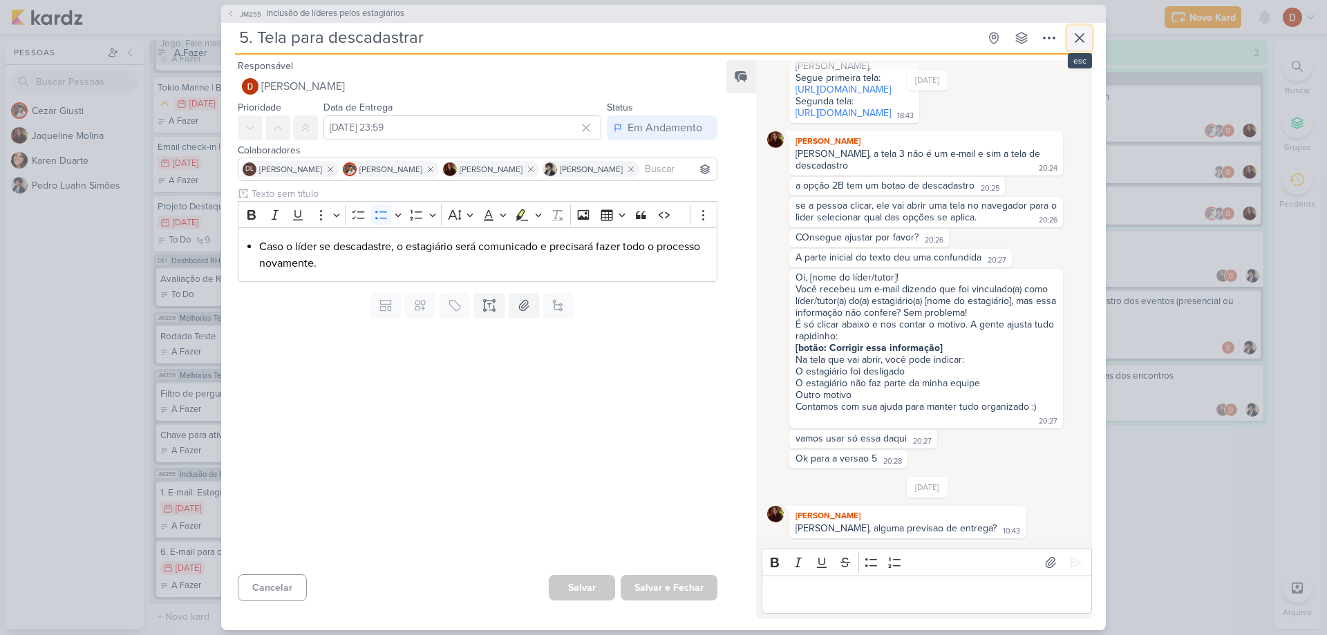
click at [1082, 32] on icon at bounding box center [1079, 38] width 17 height 17
